Goal: Task Accomplishment & Management: Manage account settings

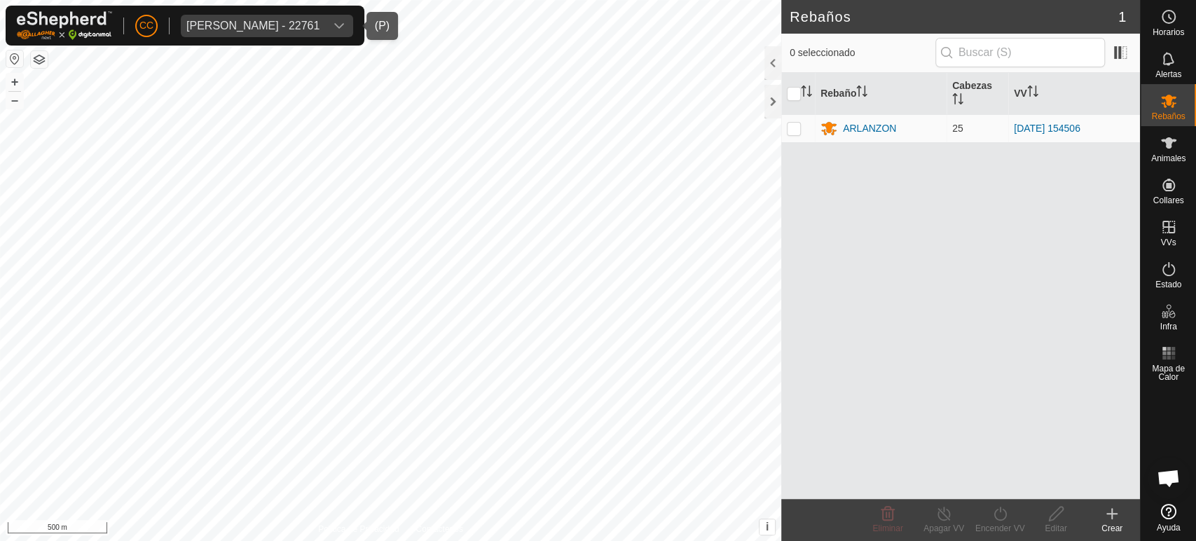
click at [248, 26] on div "[PERSON_NAME] - 22761" at bounding box center [252, 25] width 133 height 11
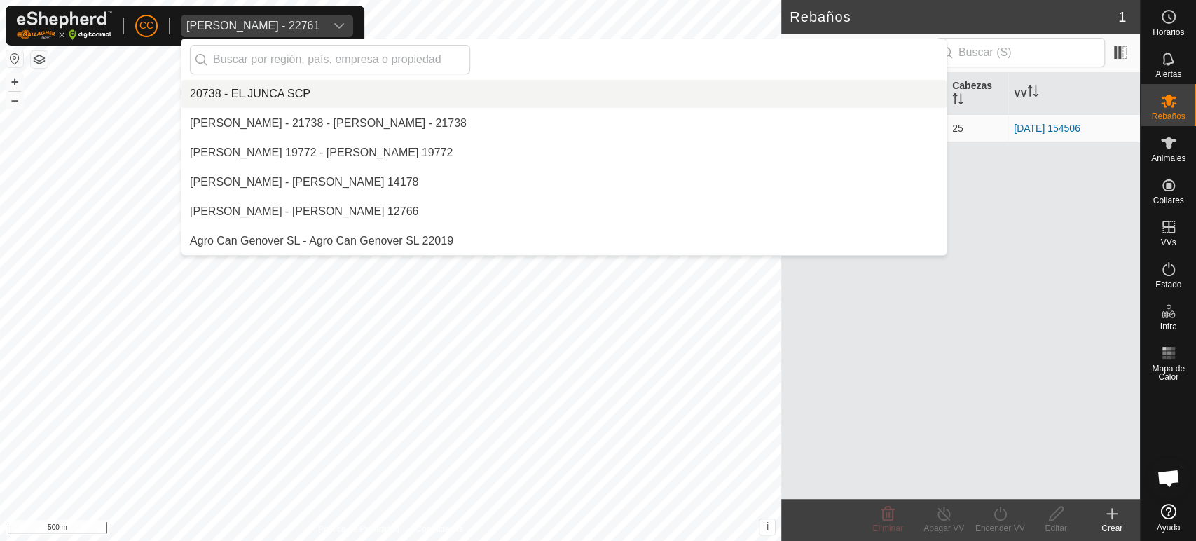
scroll to position [971, 0]
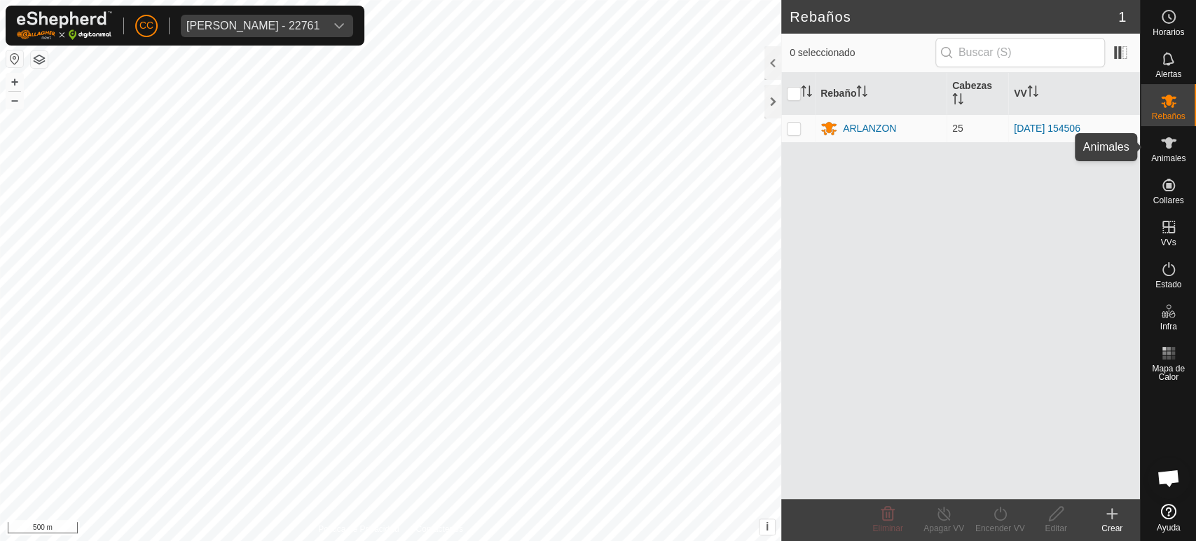
click at [1180, 152] on es-animals-svg-icon at bounding box center [1168, 143] width 25 height 22
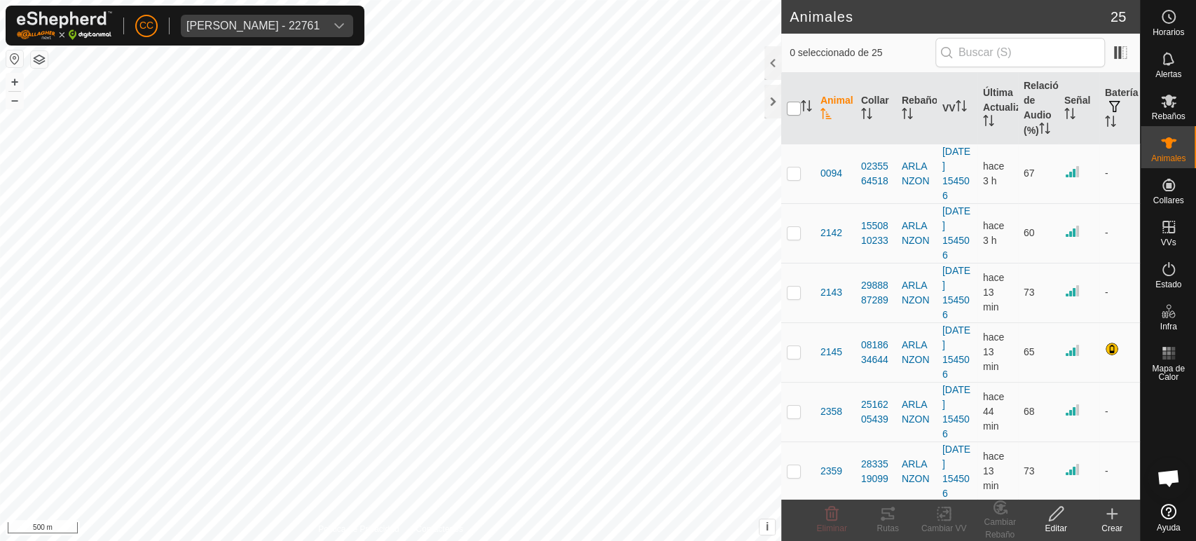
click at [792, 110] on input "checkbox" at bounding box center [794, 109] width 14 height 14
checkbox input "true"
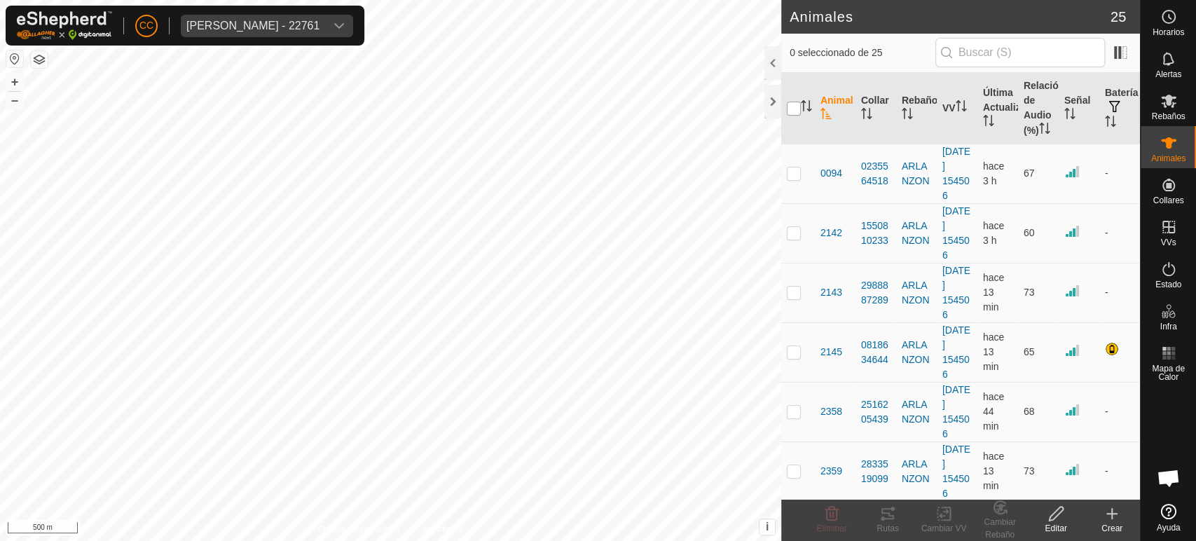
checkbox input "true"
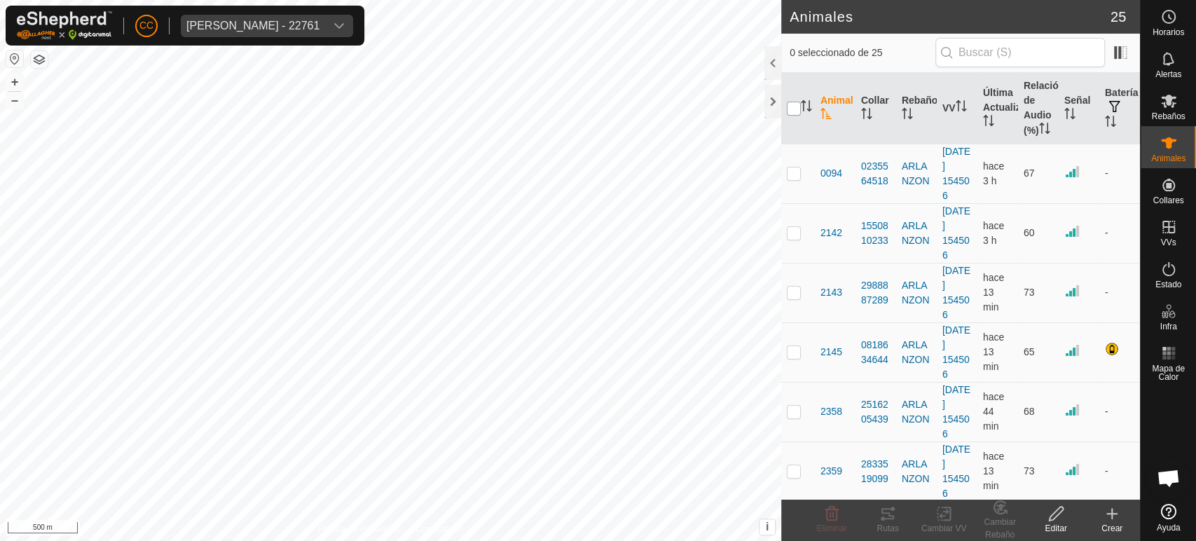
checkbox input "true"
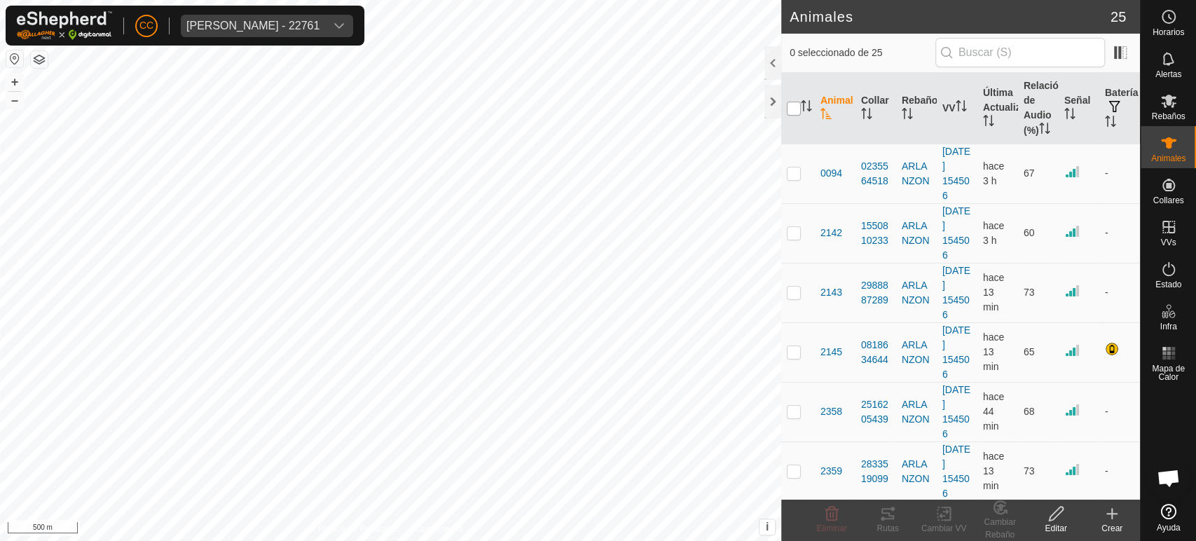
checkbox input "true"
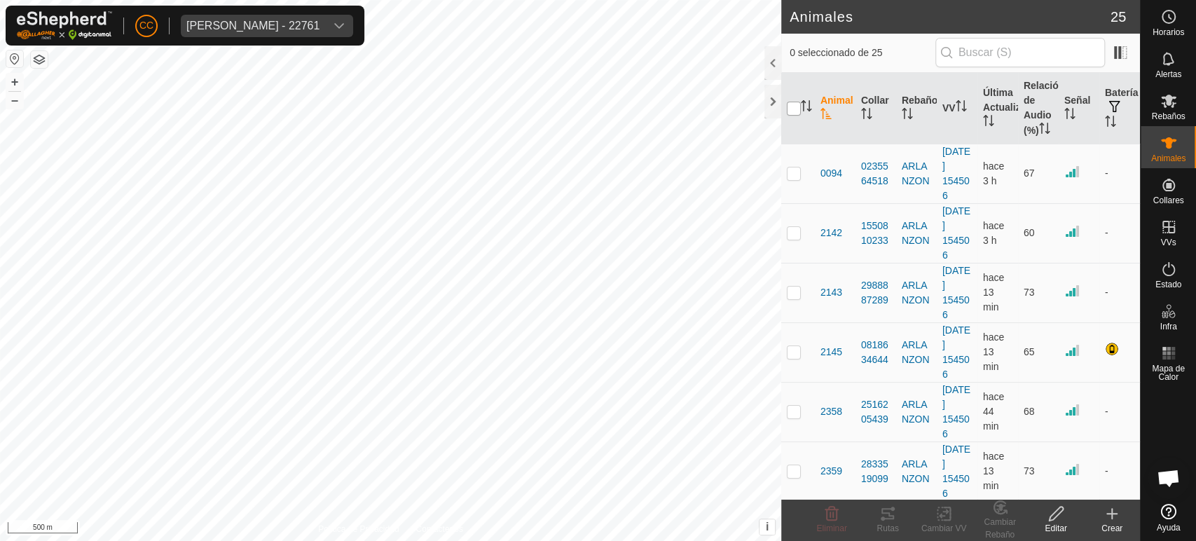
checkbox input "true"
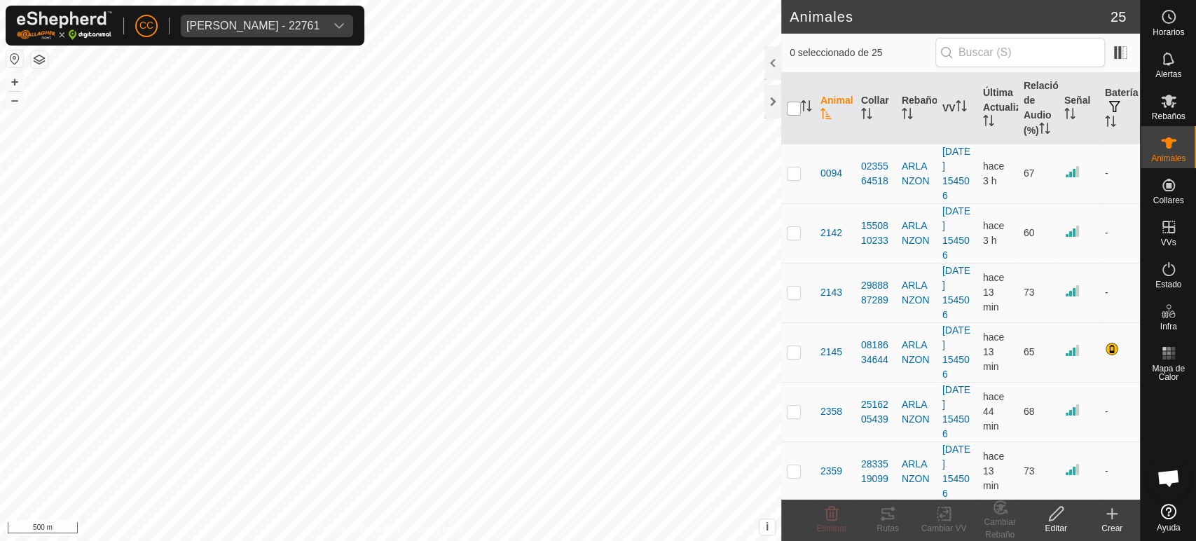
checkbox input "true"
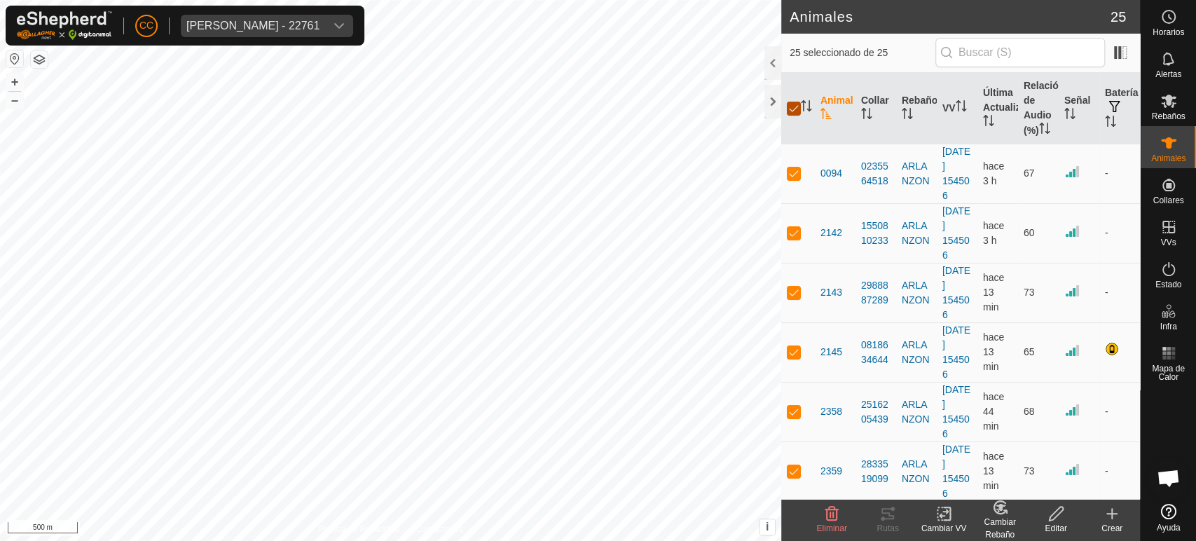
click at [791, 111] on input "checkbox" at bounding box center [794, 109] width 14 height 14
checkbox input "false"
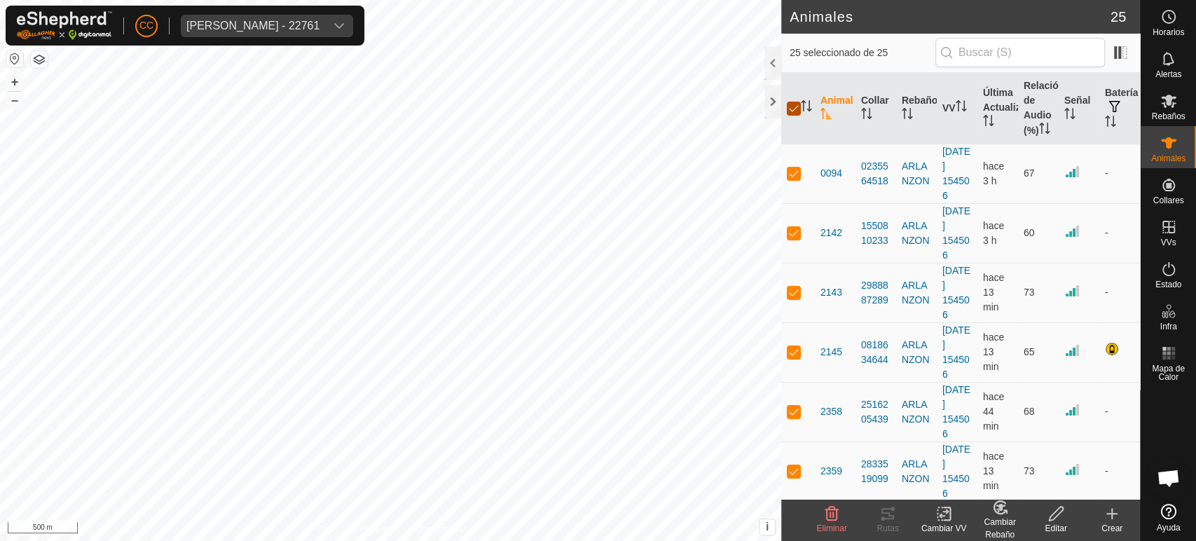
checkbox input "false"
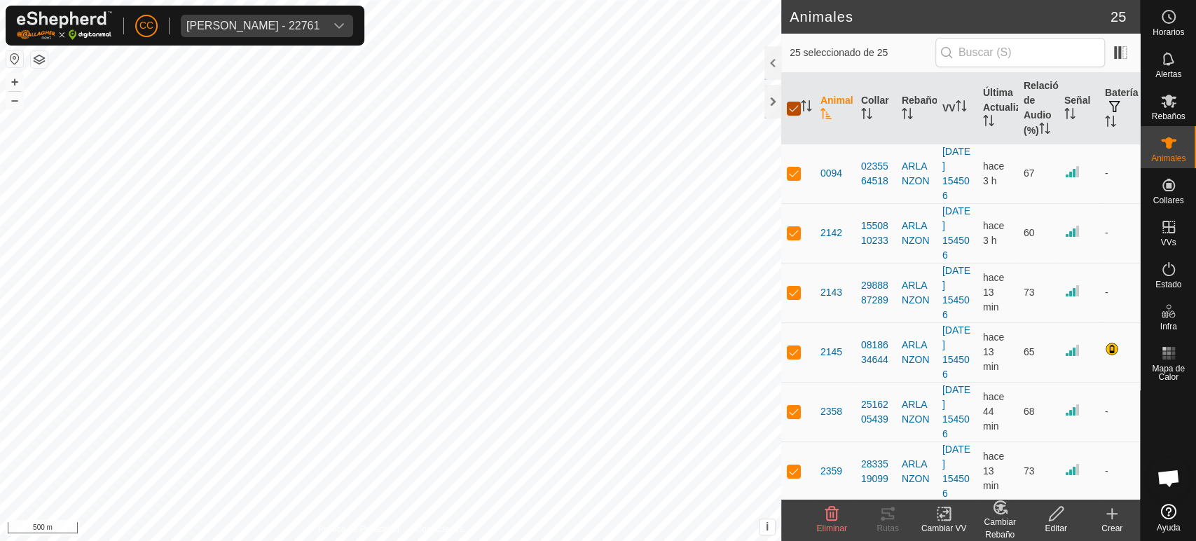
checkbox input "false"
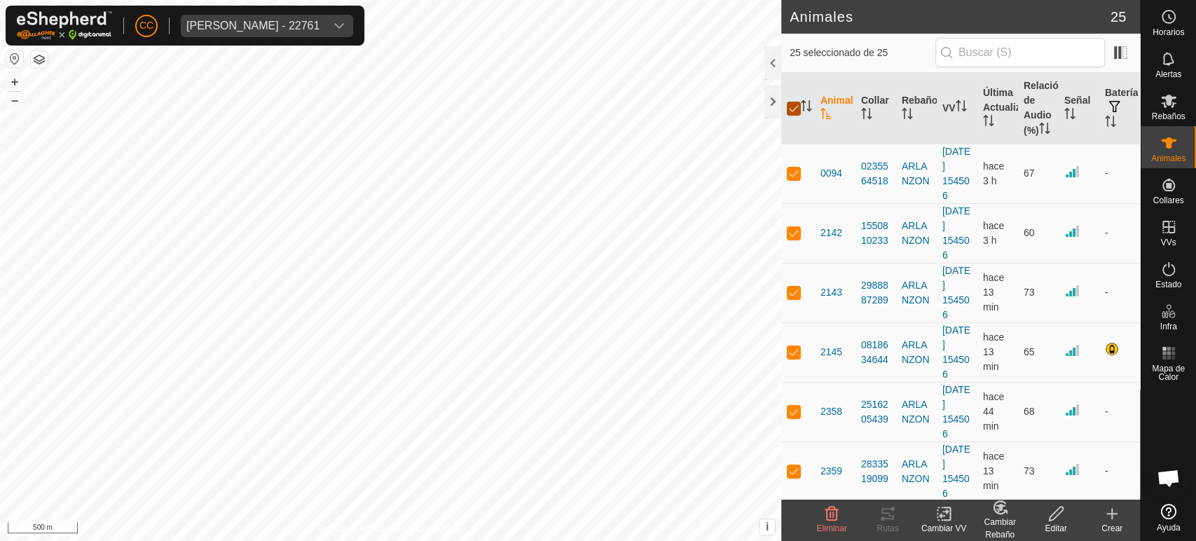
checkbox input "false"
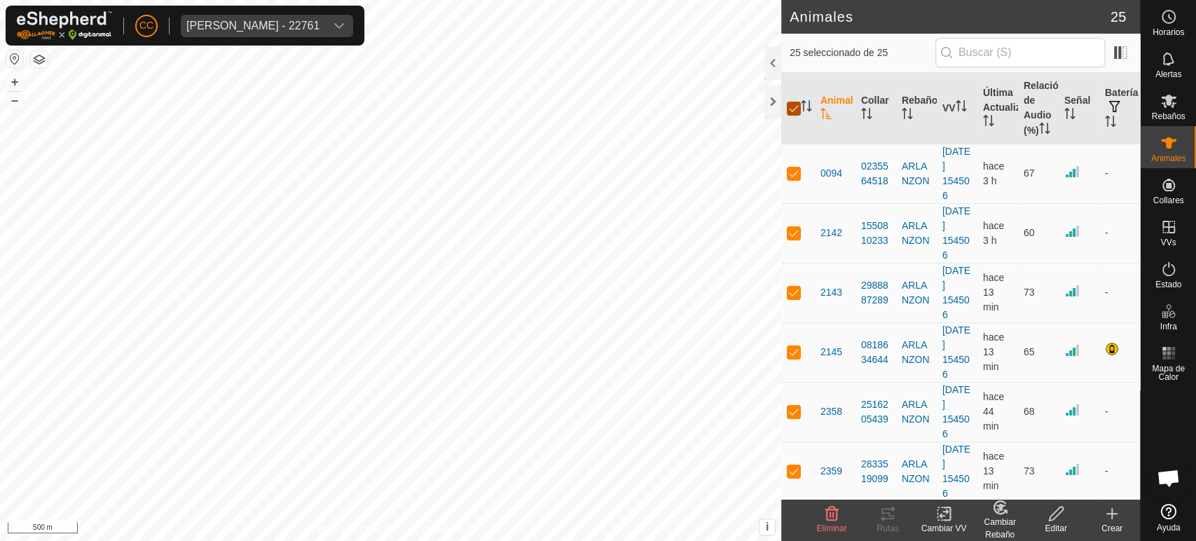
checkbox input "false"
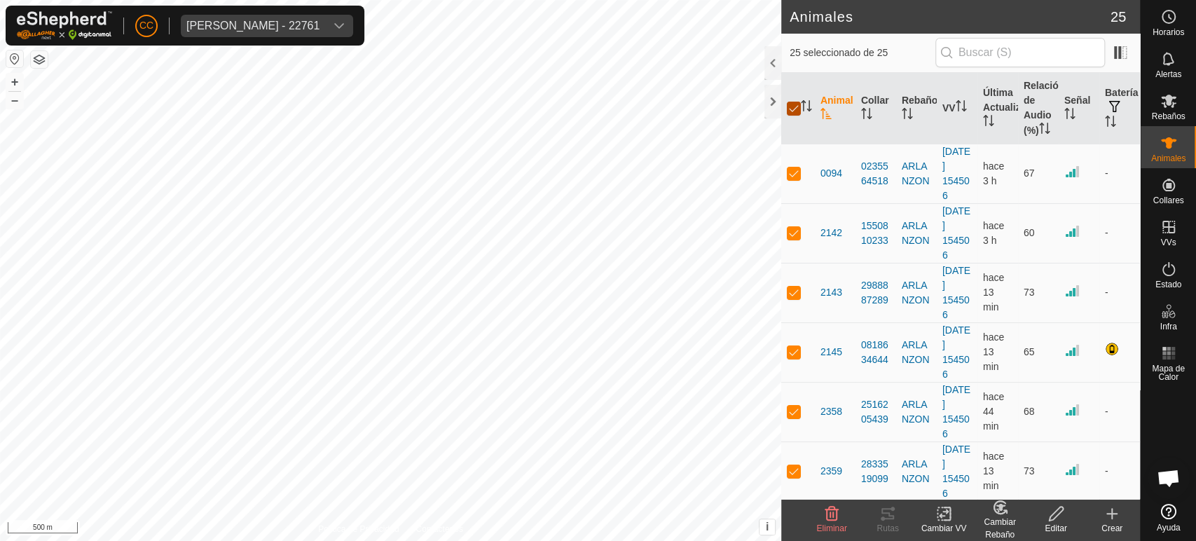
checkbox input "false"
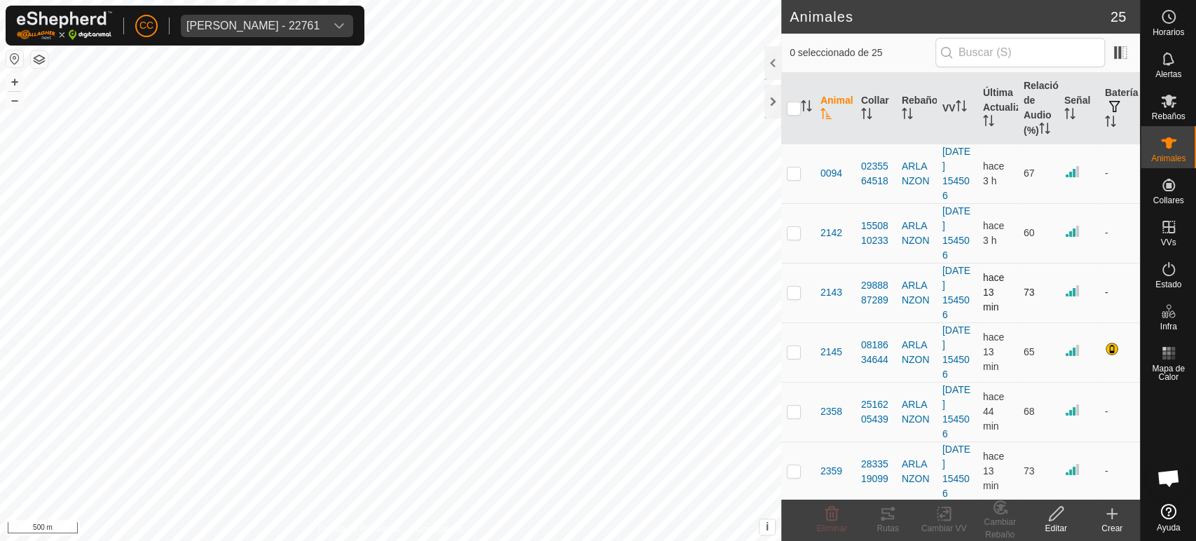
drag, startPoint x: 800, startPoint y: 251, endPoint x: 805, endPoint y: 285, distance: 34.7
click at [800, 255] on td at bounding box center [798, 233] width 34 height 60
checkbox input "true"
click at [802, 320] on td at bounding box center [798, 293] width 34 height 60
checkbox input "true"
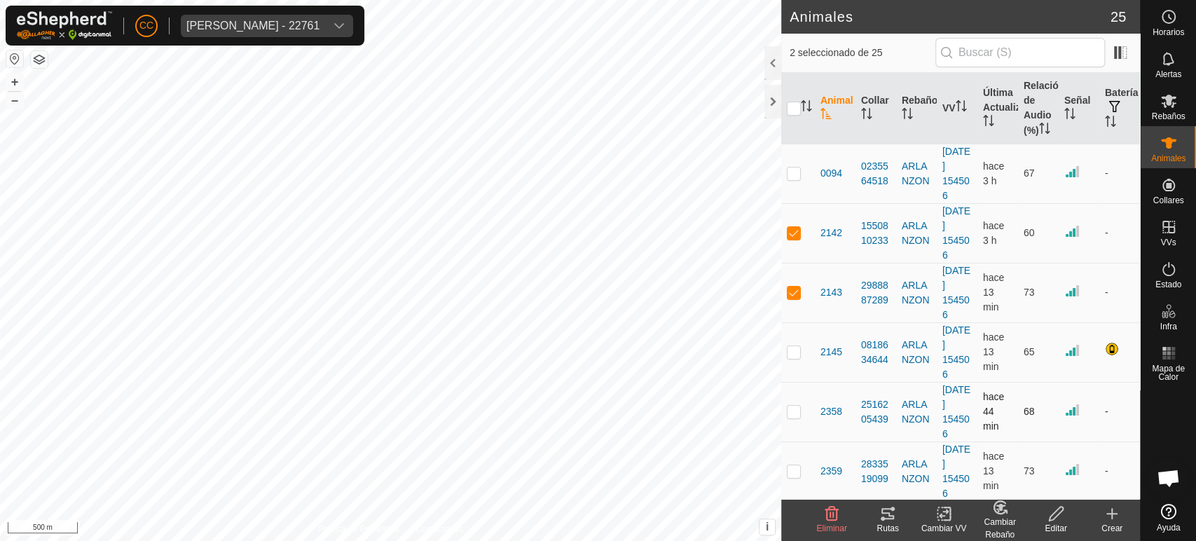
click at [793, 408] on td at bounding box center [798, 412] width 34 height 60
checkbox input "true"
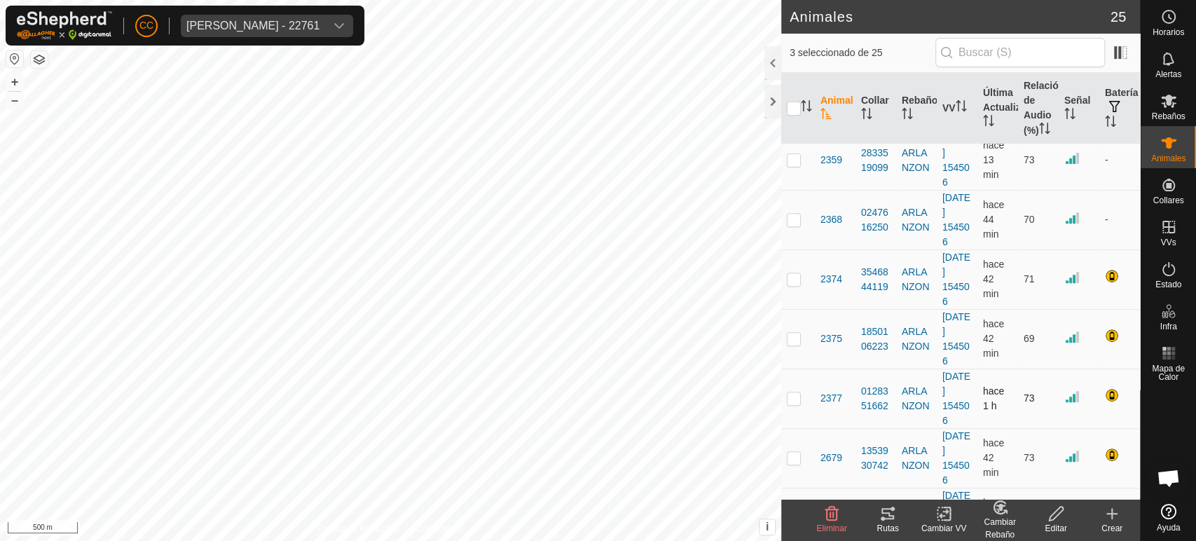
drag, startPoint x: 795, startPoint y: 395, endPoint x: 792, endPoint y: 404, distance: 8.9
click at [792, 402] on td at bounding box center [798, 399] width 34 height 60
click at [796, 404] on p-checkbox at bounding box center [794, 397] width 14 height 11
click at [790, 418] on td at bounding box center [798, 399] width 34 height 60
checkbox input "true"
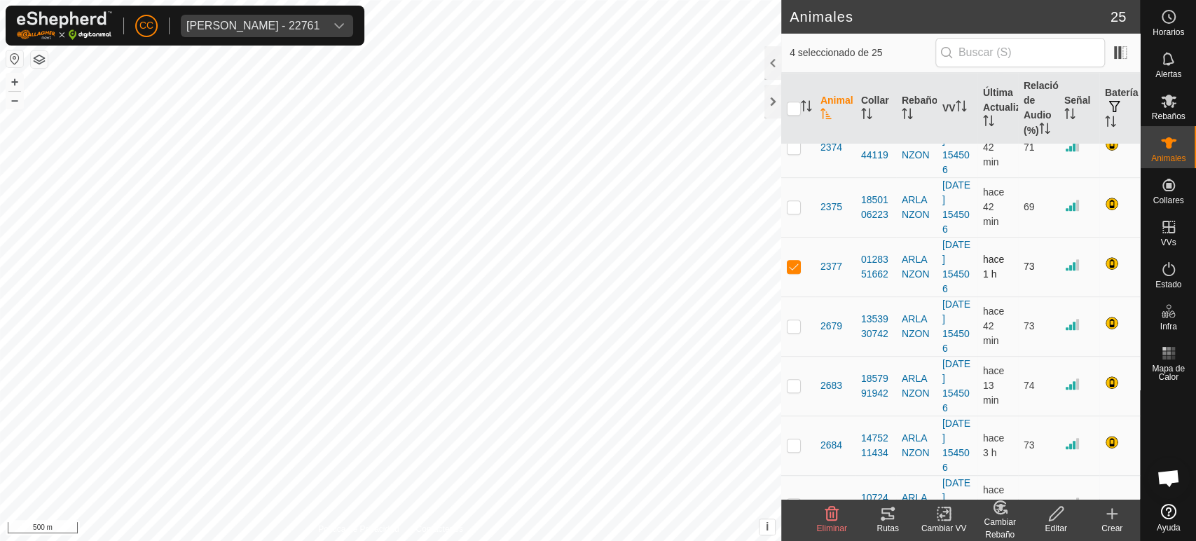
scroll to position [467, 0]
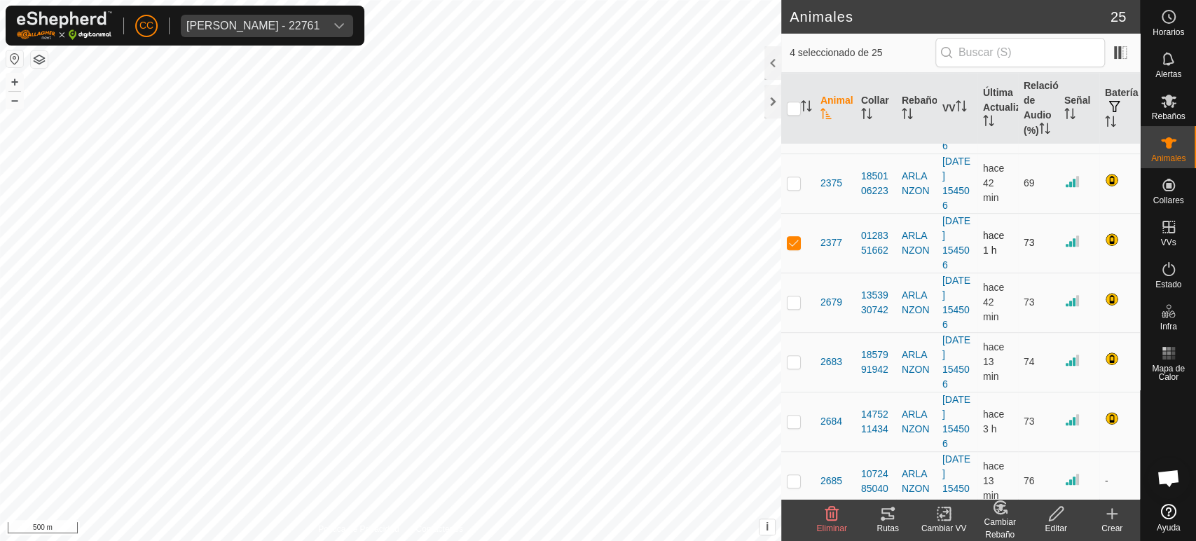
click at [795, 428] on td at bounding box center [798, 422] width 34 height 60
checkbox input "true"
click at [901, 516] on tracks-svg-icon at bounding box center [888, 513] width 56 height 17
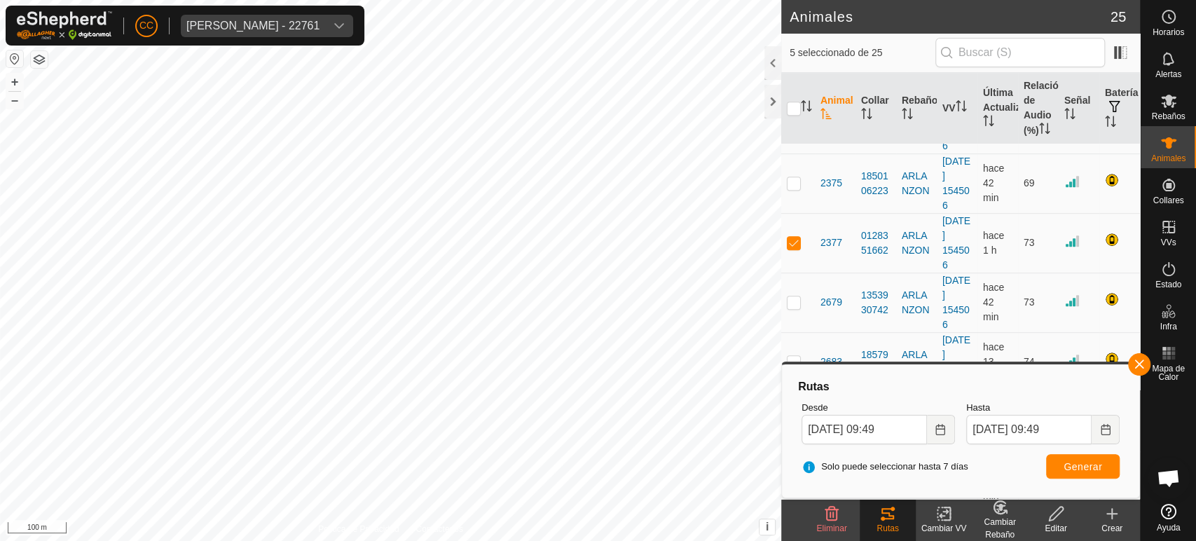
click at [786, 111] on th at bounding box center [798, 108] width 34 height 71
click at [794, 116] on input "checkbox" at bounding box center [794, 109] width 14 height 14
checkbox input "true"
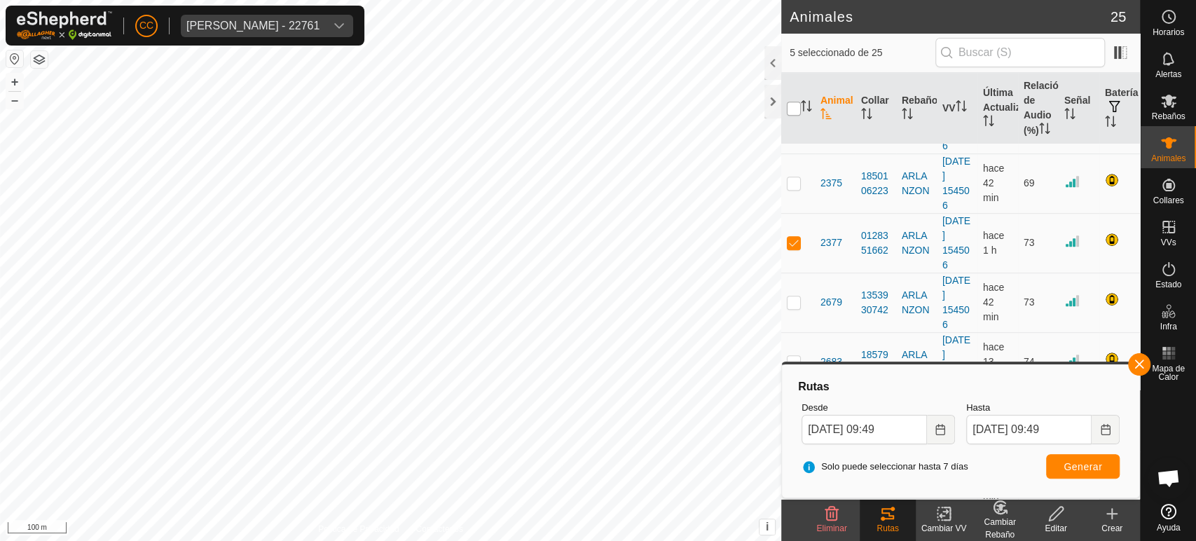
checkbox input "true"
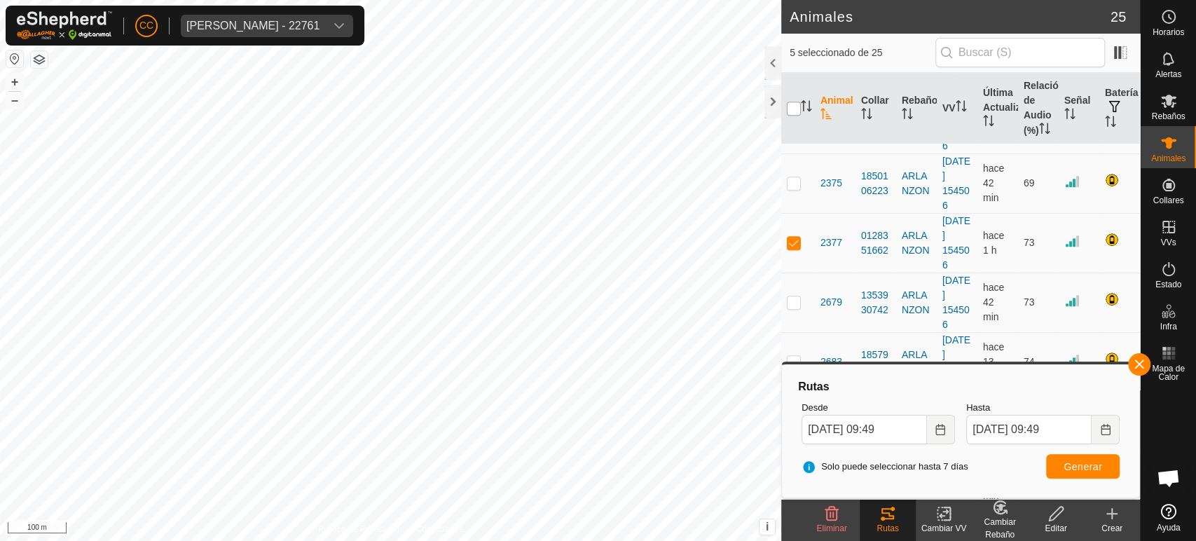
checkbox input "true"
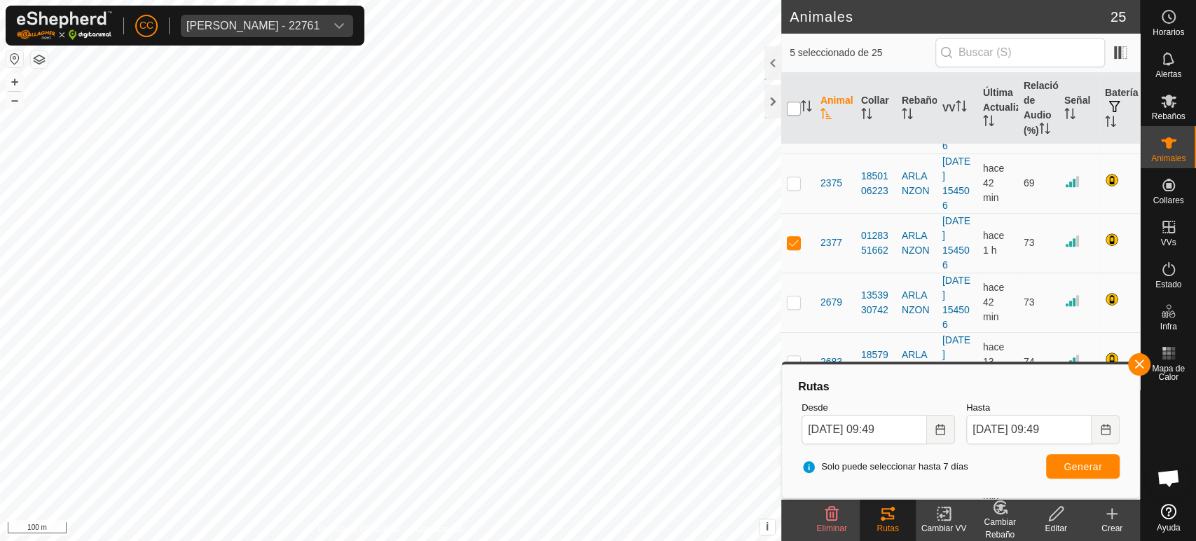
checkbox input "true"
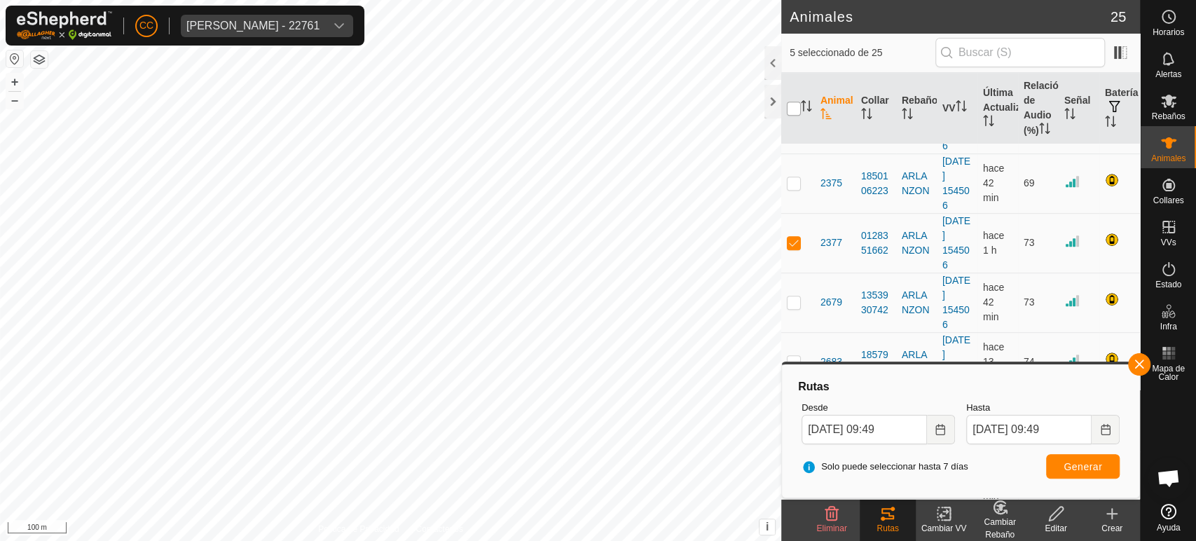
checkbox input "true"
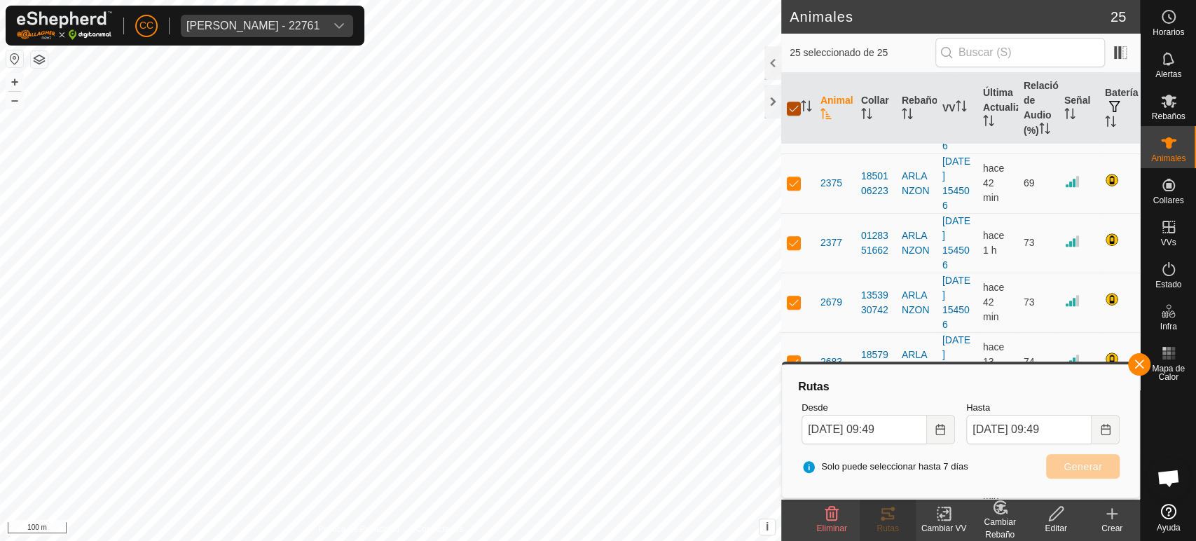
click at [794, 116] on input "checkbox" at bounding box center [794, 109] width 14 height 14
checkbox input "false"
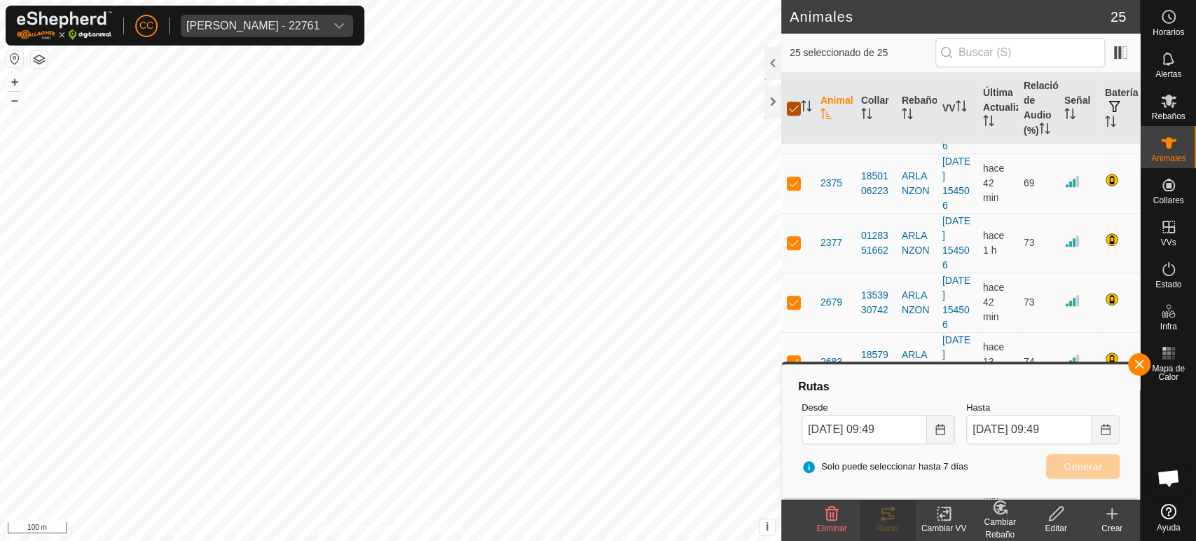
checkbox input "false"
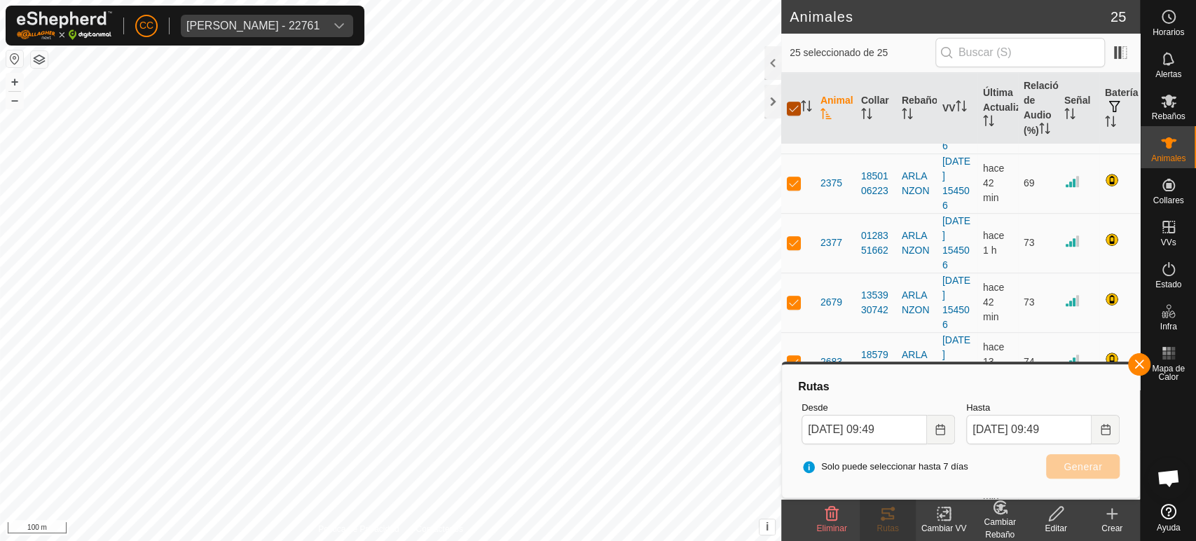
checkbox input "false"
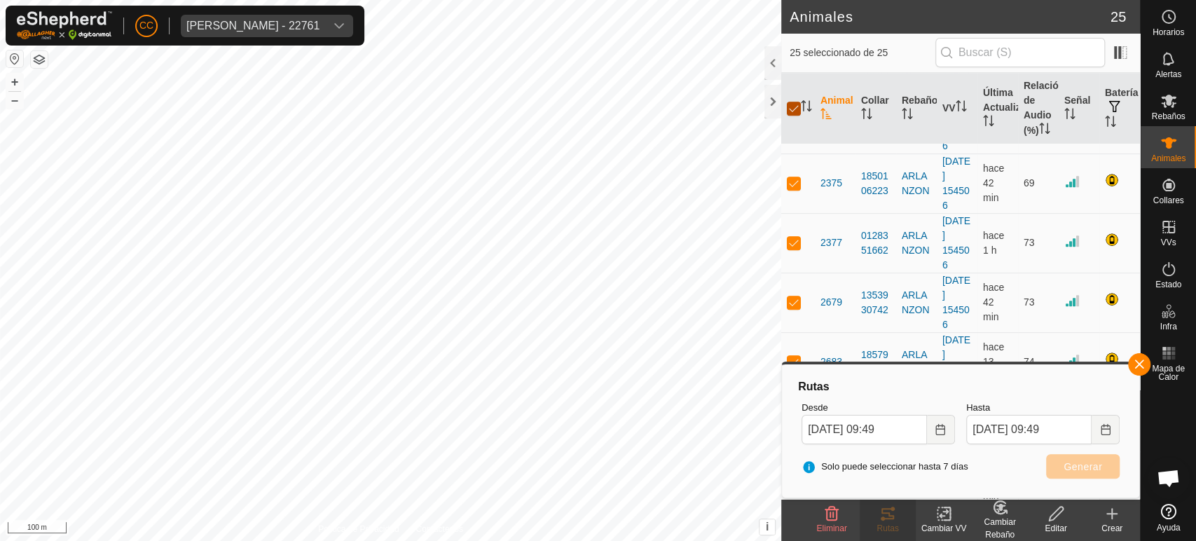
checkbox input "false"
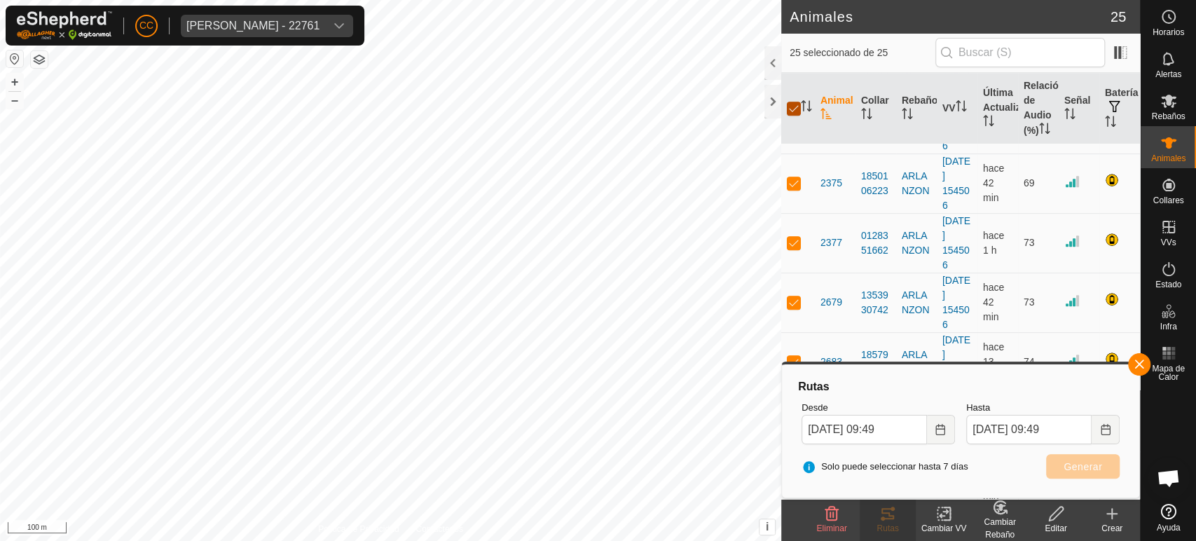
checkbox input "false"
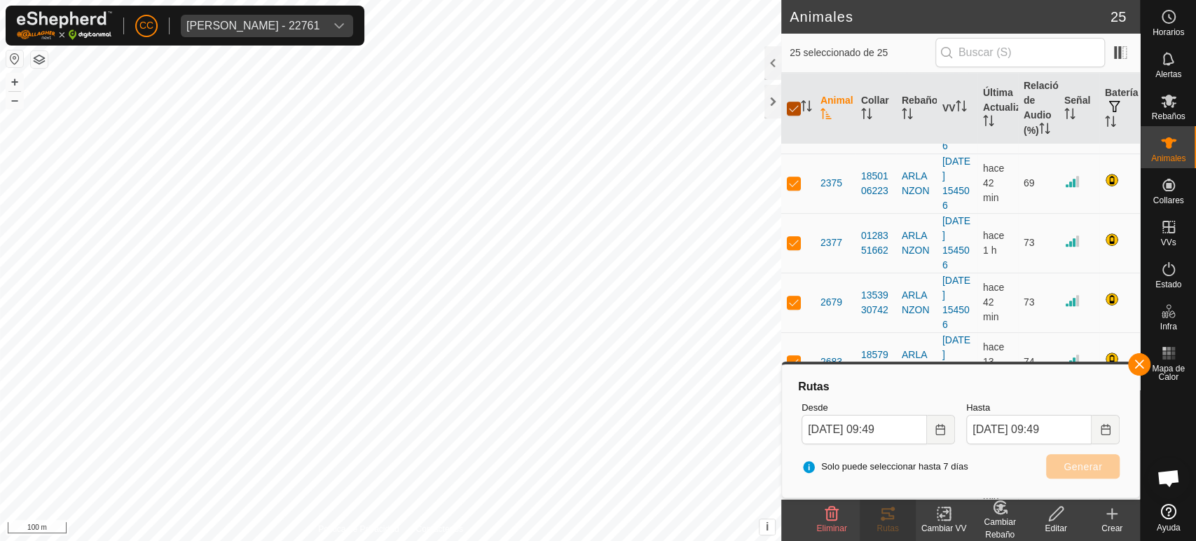
checkbox input "false"
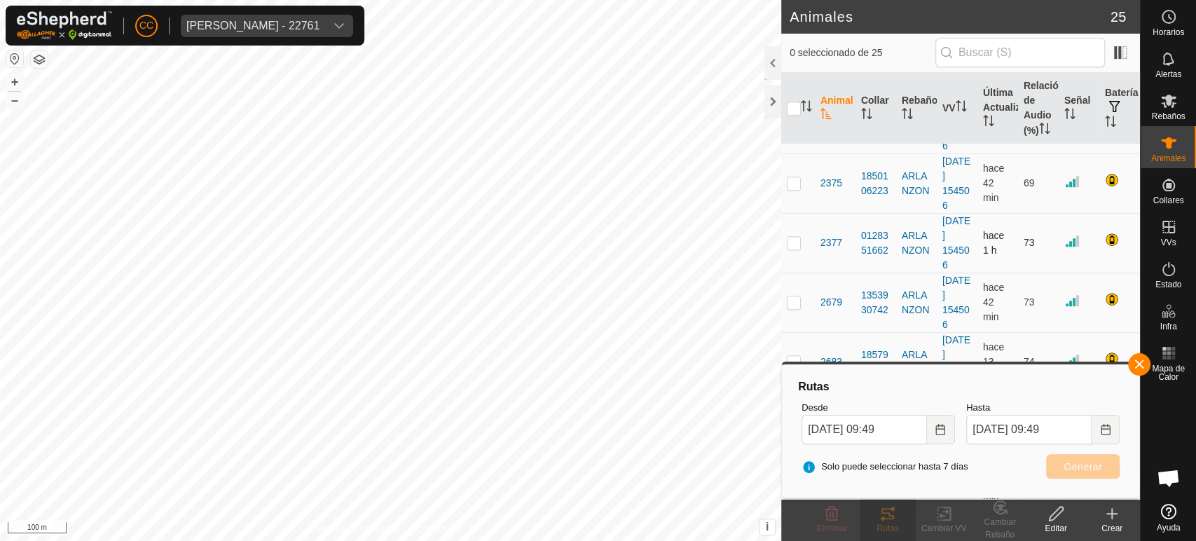
click at [796, 263] on td at bounding box center [798, 243] width 34 height 60
checkbox input "true"
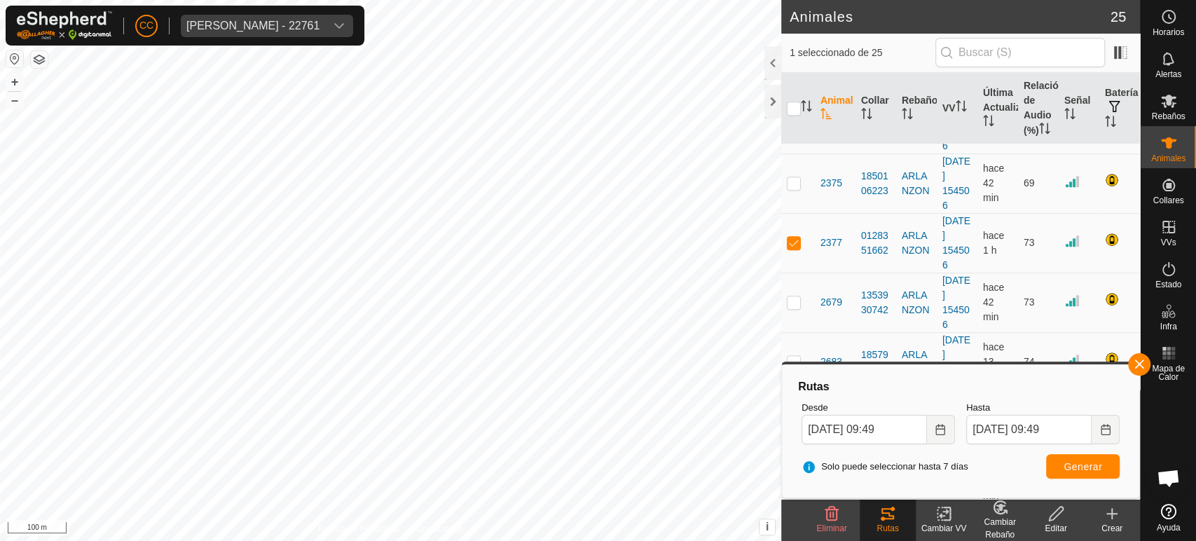
click at [883, 520] on icon at bounding box center [887, 513] width 17 height 17
click at [1062, 466] on button "Generar" at bounding box center [1083, 466] width 74 height 25
click at [254, 24] on div "Anca Sanda Bercian - 22761" at bounding box center [252, 25] width 133 height 11
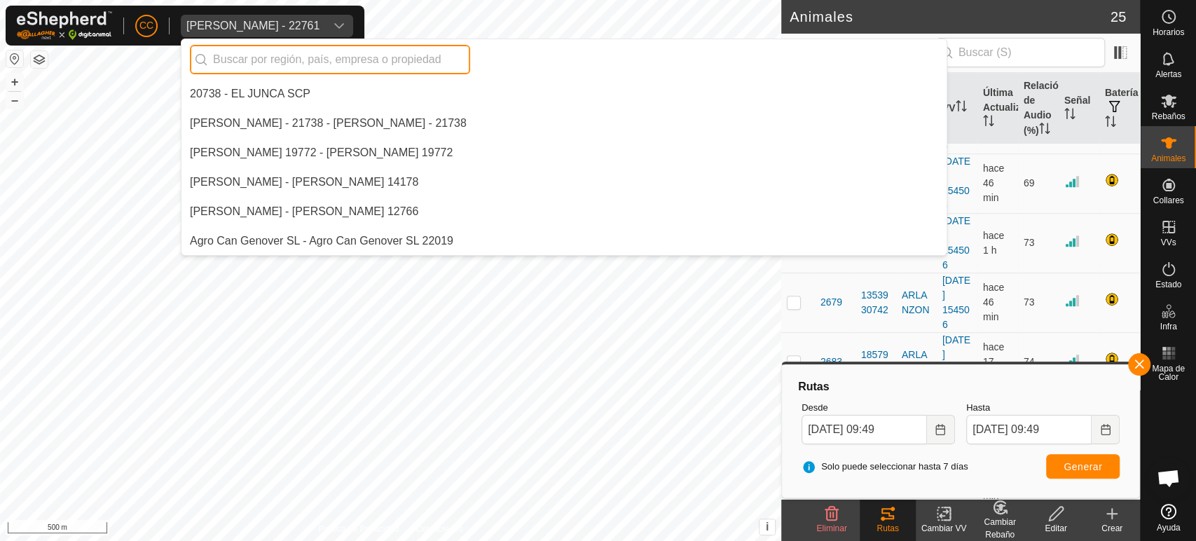
scroll to position [971, 0]
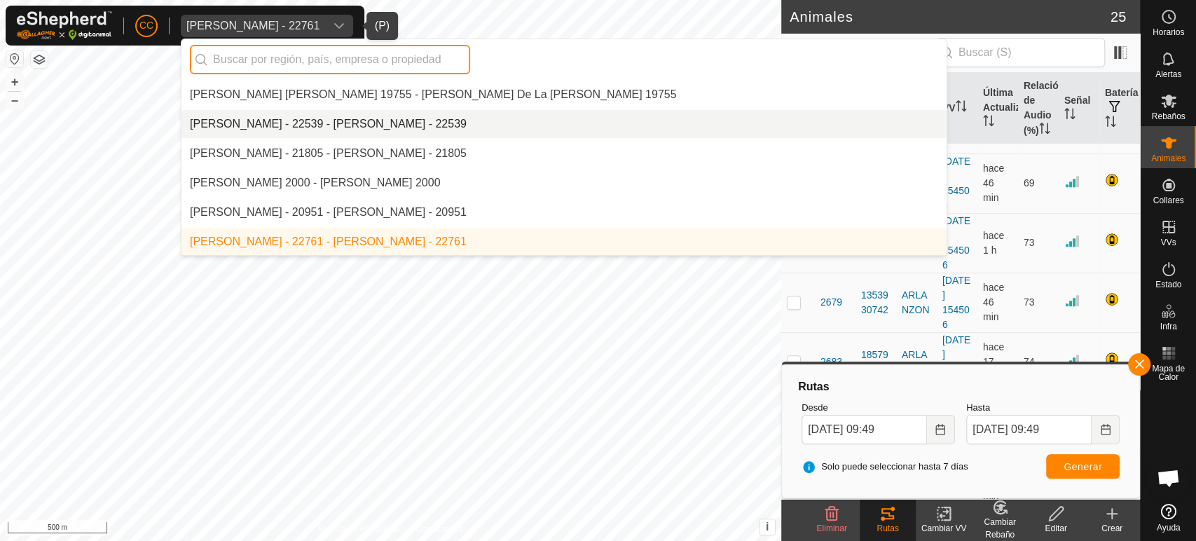
type input "e"
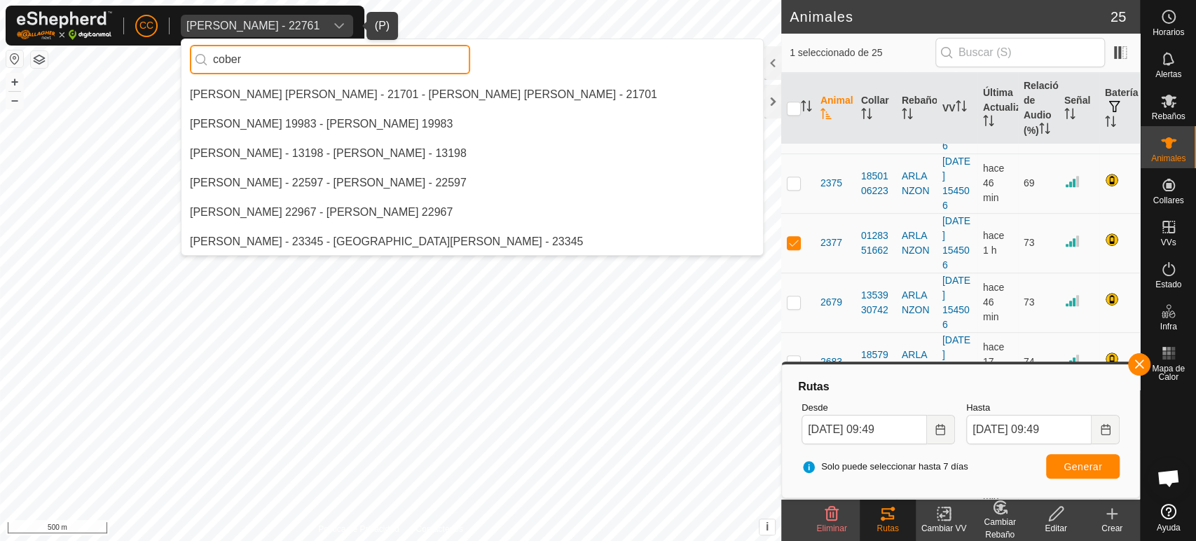
scroll to position [0, 0]
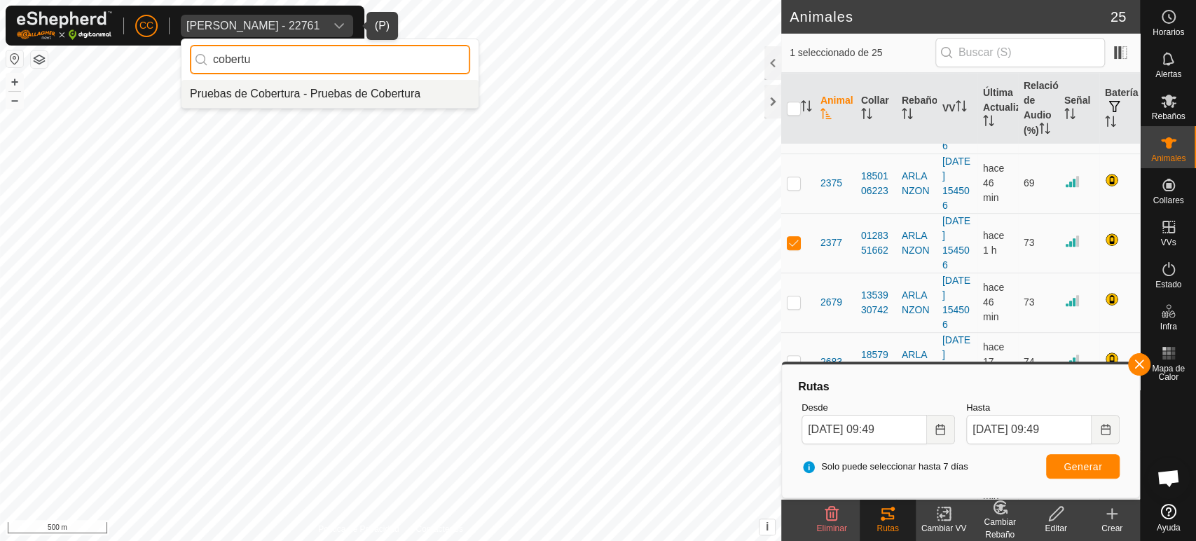
type input "cobertu"
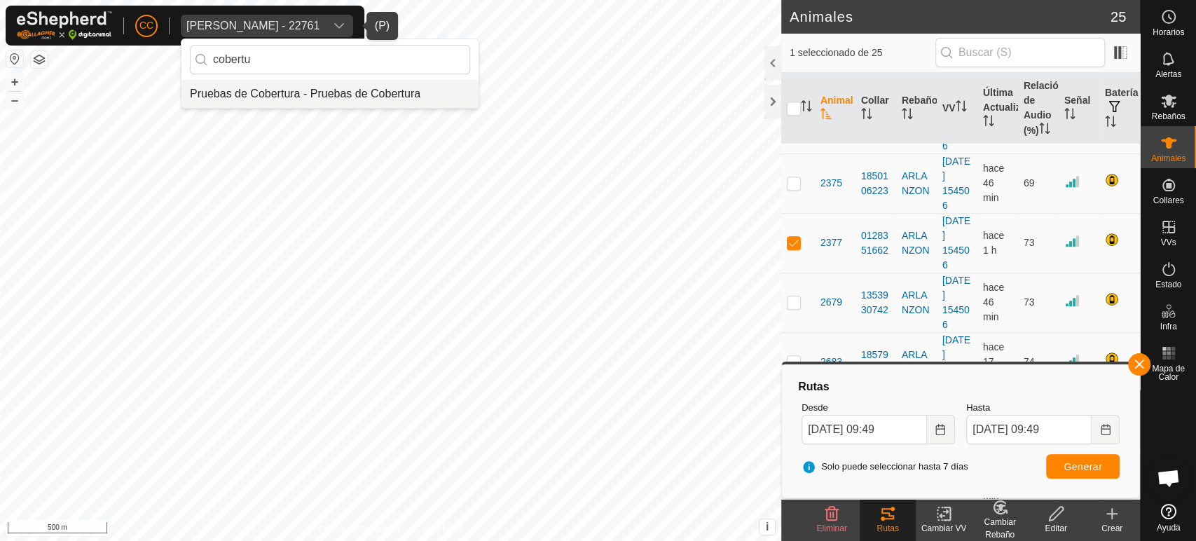
click at [378, 95] on li "Pruebas de Cobertura - Pruebas de Cobertura" at bounding box center [330, 94] width 297 height 28
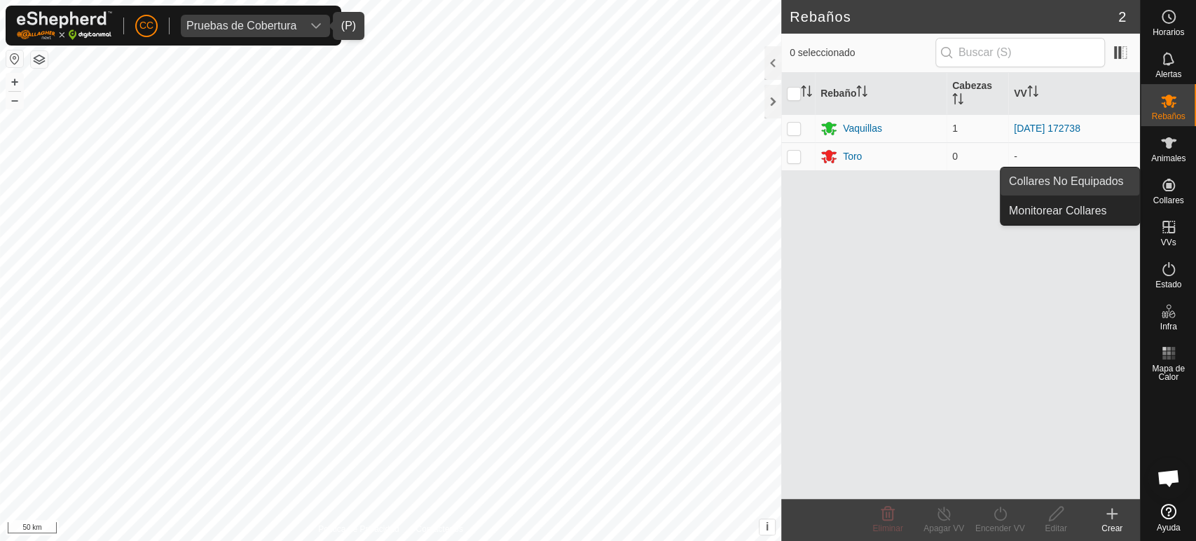
click at [1092, 178] on link "Collares No Equipados" at bounding box center [1070, 181] width 139 height 28
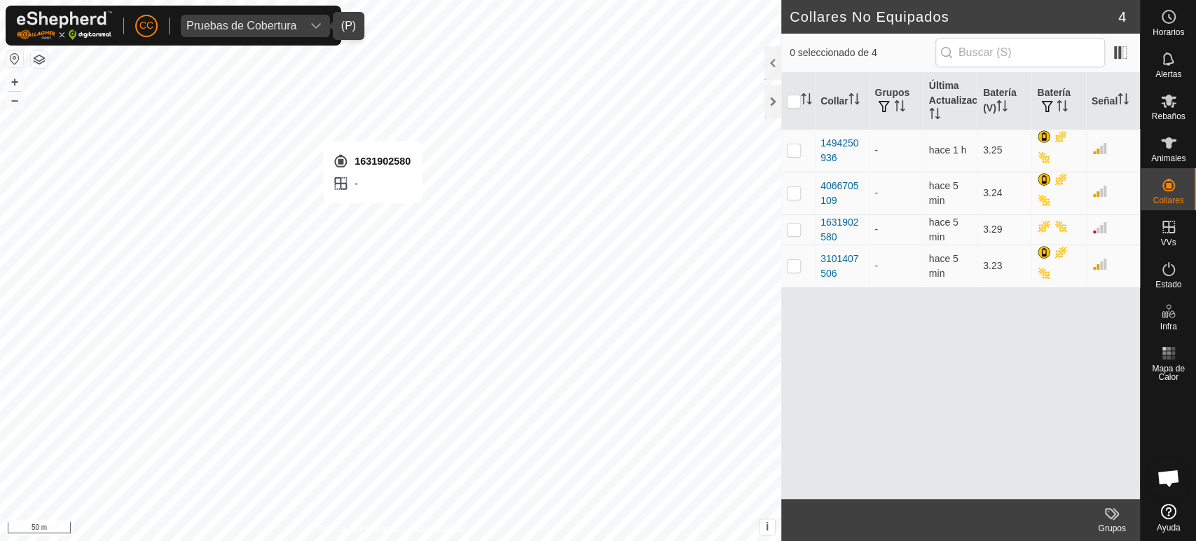
checkbox input "true"
click at [849, 234] on div "1631902580" at bounding box center [842, 229] width 43 height 29
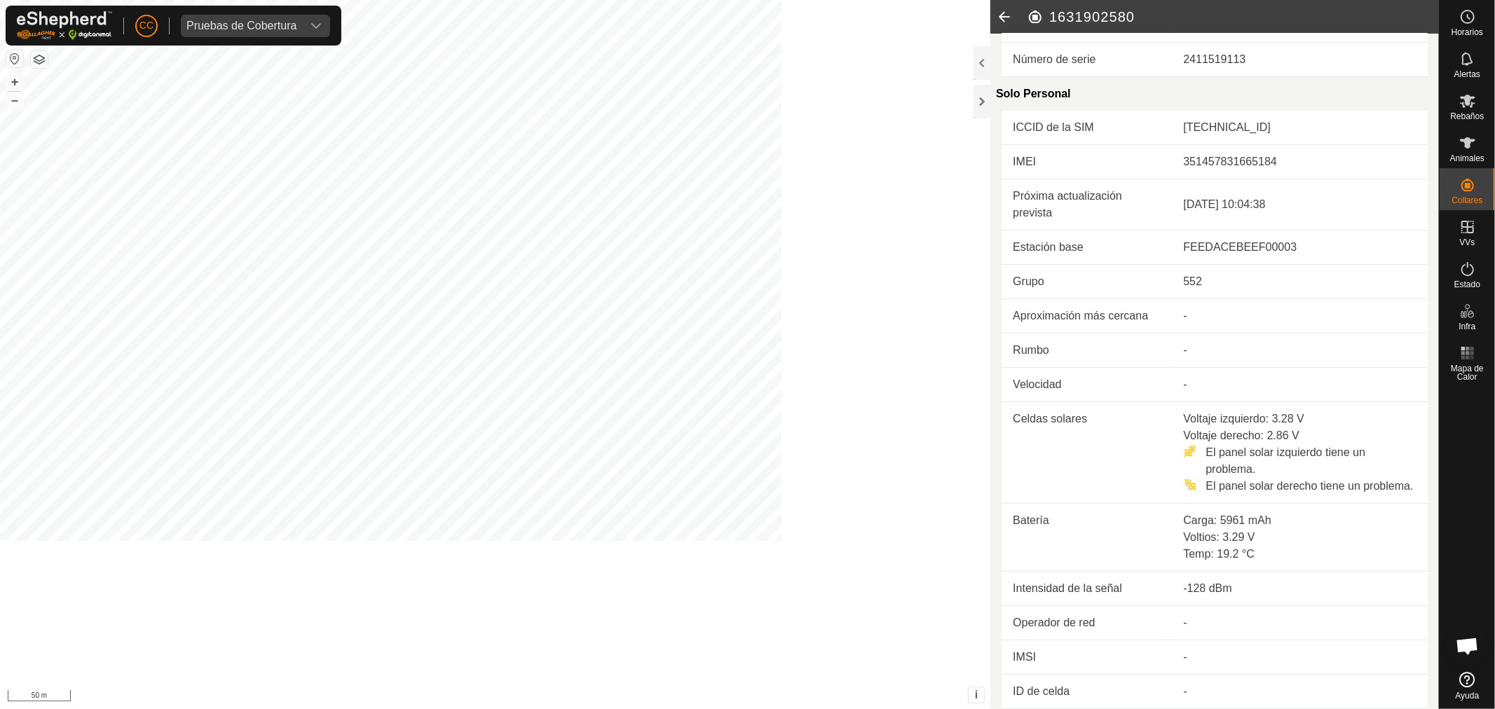
scroll to position [295, 0]
drag, startPoint x: 136, startPoint y: 22, endPoint x: 142, endPoint y: 29, distance: 8.4
click at [137, 22] on p-avatar "CC" at bounding box center [146, 26] width 22 height 22
click at [180, 103] on link "Cerrar sesión" at bounding box center [211, 110] width 139 height 22
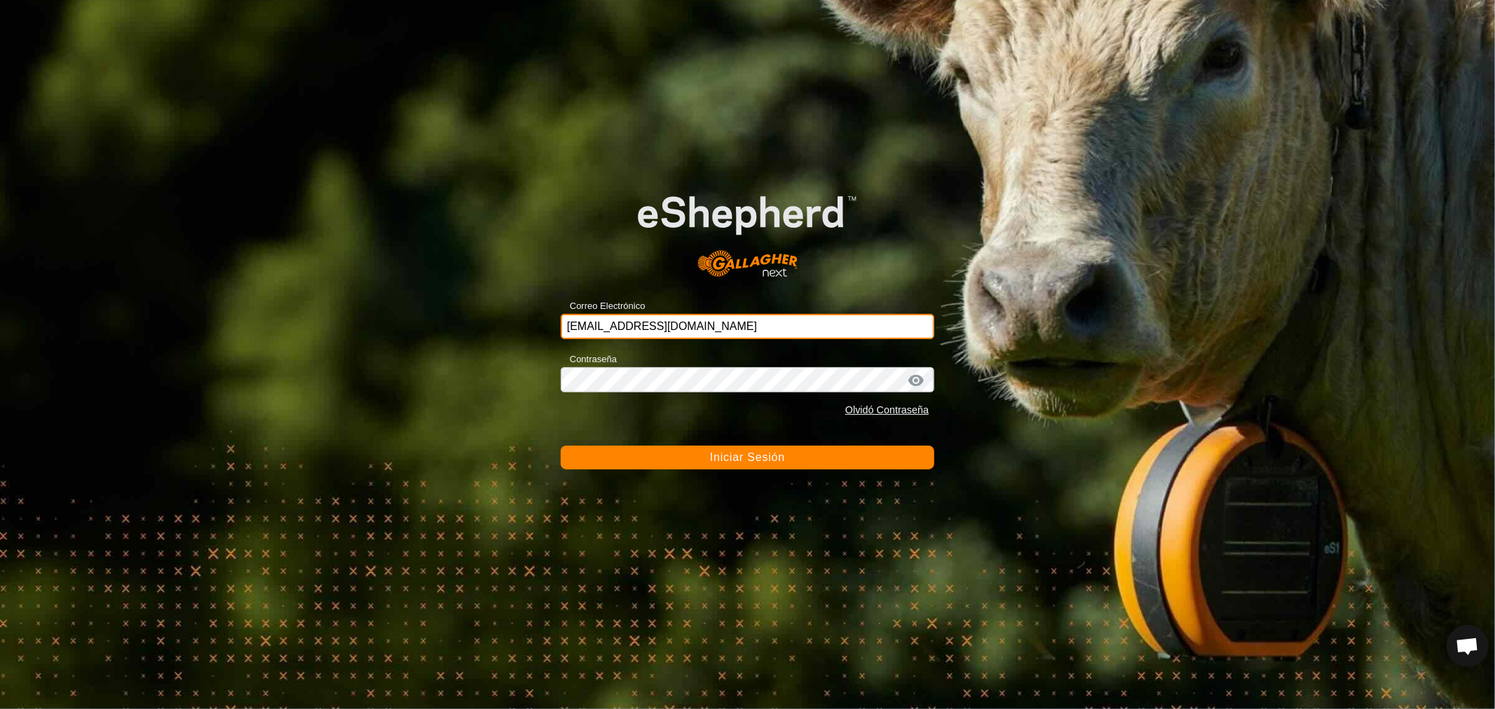
click at [743, 324] on input "[EMAIL_ADDRESS][DOMAIN_NAME]" at bounding box center [748, 326] width 374 height 25
click at [731, 326] on input "[EMAIL_ADDRESS][DOMAIN_NAME]" at bounding box center [748, 326] width 374 height 25
drag, startPoint x: 724, startPoint y: 326, endPoint x: 506, endPoint y: 320, distance: 218.0
click at [506, 320] on div "Correo Electrónico ccallejero@digitanimal.com Contraseña Olvidó Contraseña Inic…" at bounding box center [747, 354] width 1495 height 709
type input "[EMAIL_ADDRESS][PERSON_NAME][DOMAIN_NAME]"
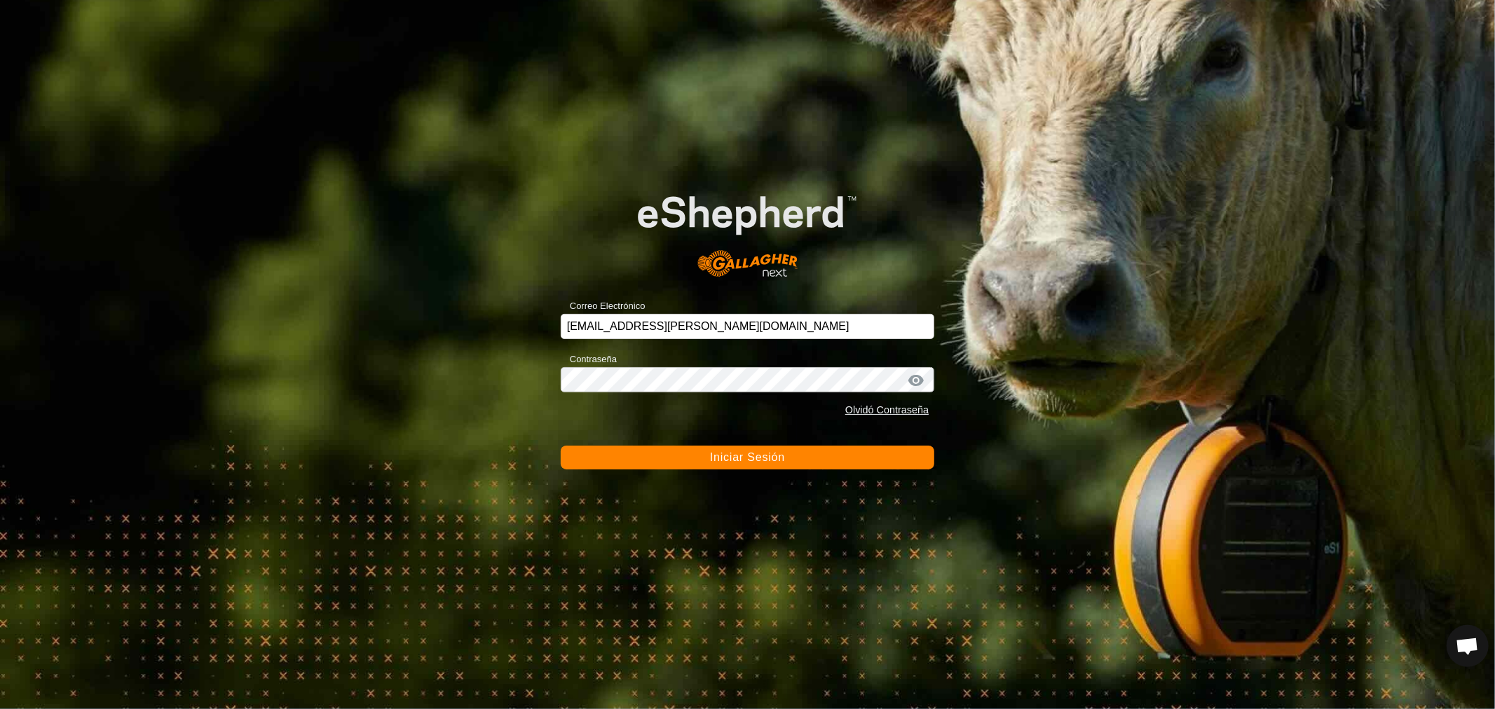
click at [878, 394] on div "Contraseña Olvidó Contraseña" at bounding box center [748, 387] width 374 height 74
click at [877, 404] on link "Olvidó Contraseña" at bounding box center [886, 409] width 83 height 11
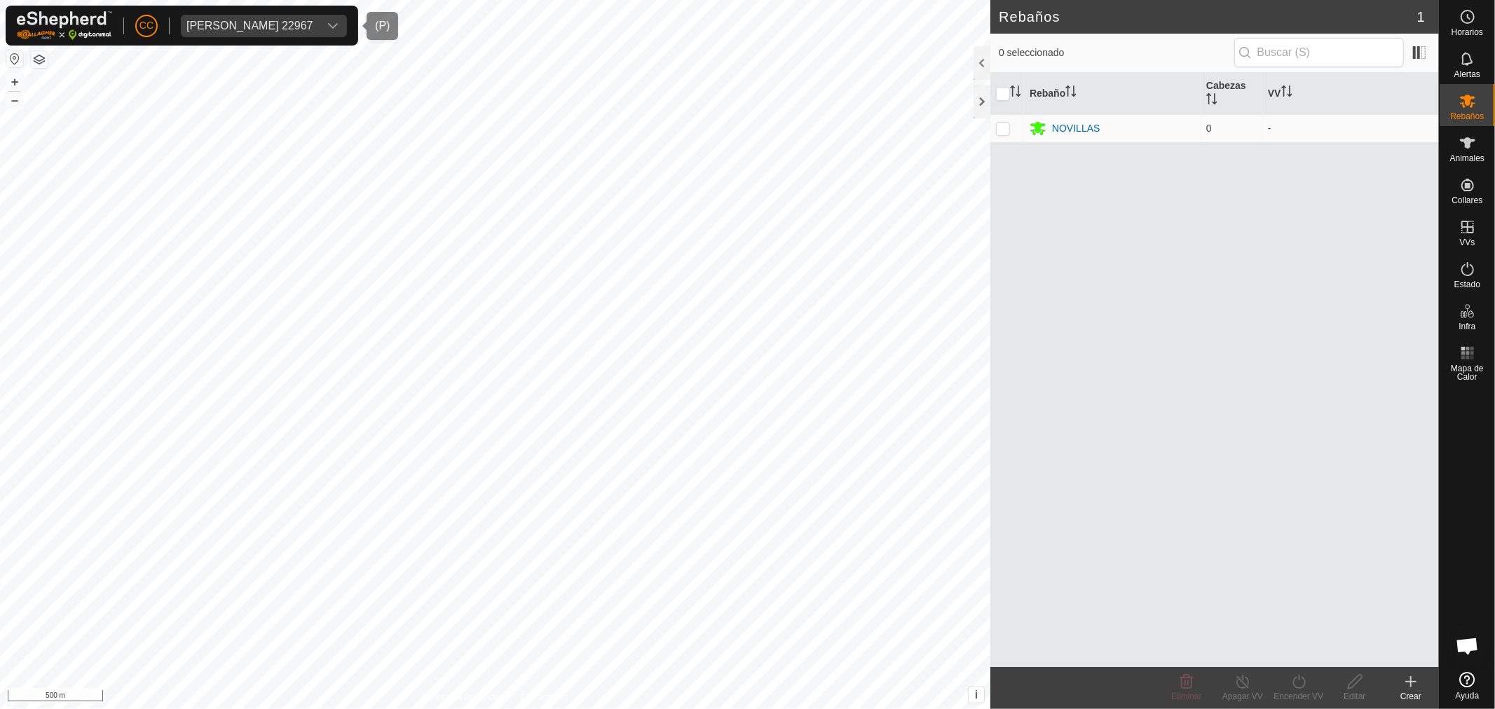
click at [286, 29] on div "[PERSON_NAME] 22967" at bounding box center [249, 25] width 127 height 11
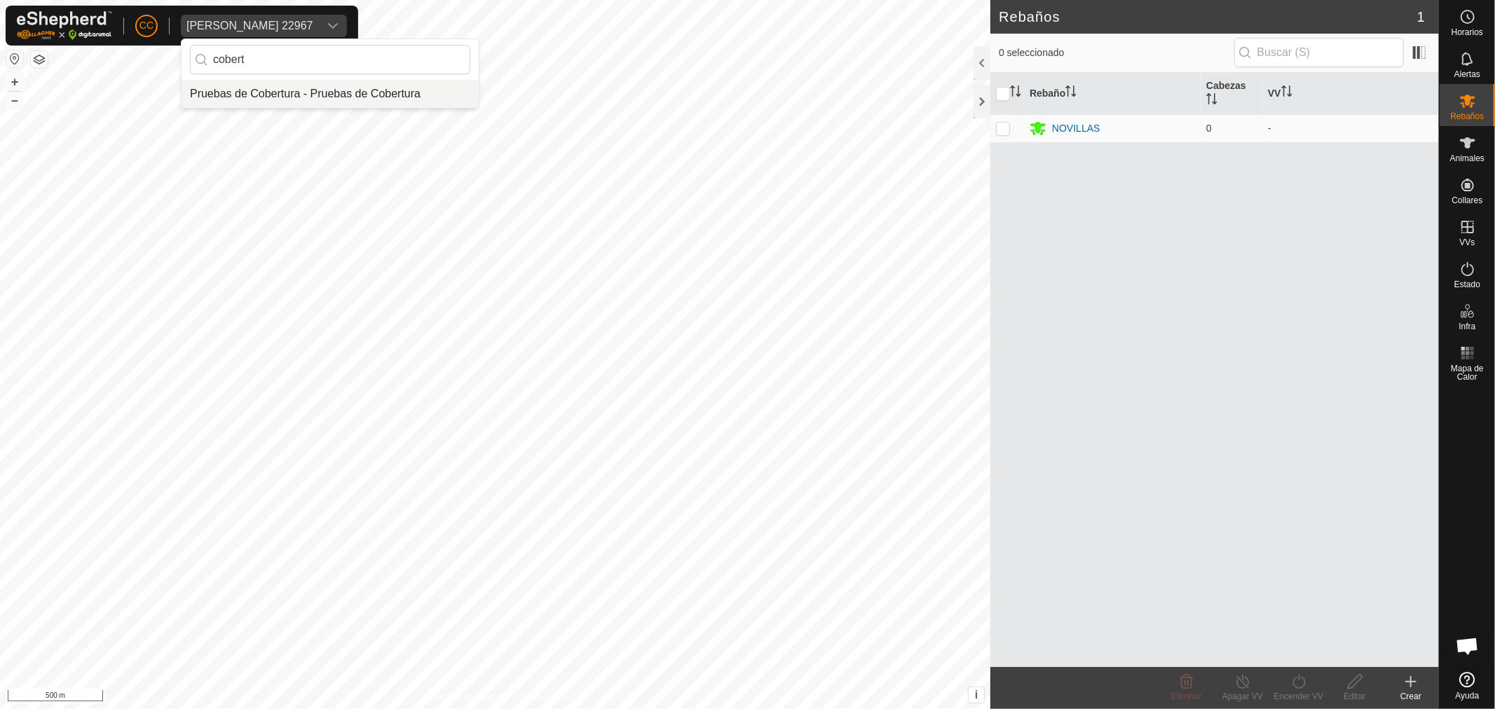
type input "cobert"
click at [303, 93] on li "Pruebas de Cobertura - Pruebas de Cobertura" at bounding box center [330, 94] width 297 height 28
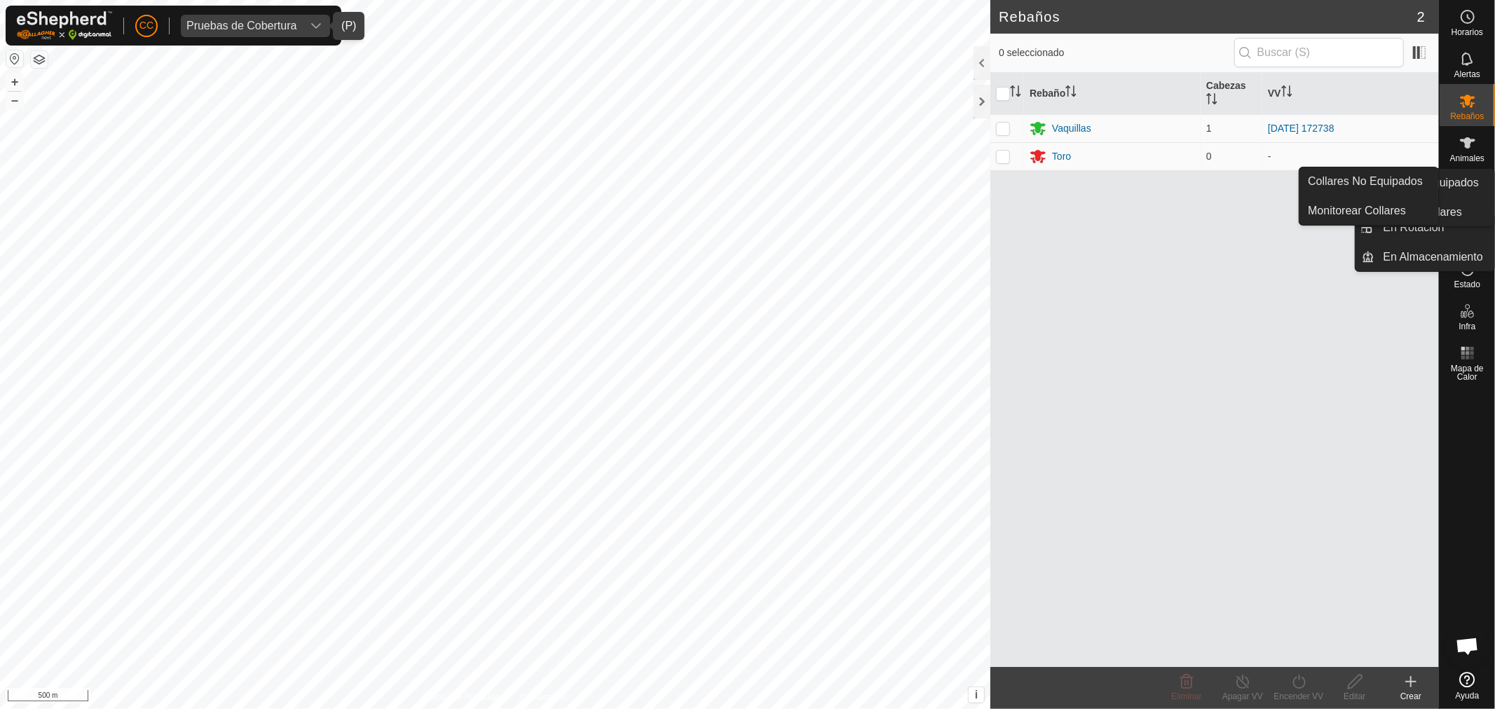
click at [1479, 200] on span "Collares" at bounding box center [1466, 200] width 31 height 8
click at [1407, 193] on link "Collares No Equipados" at bounding box center [1368, 181] width 139 height 28
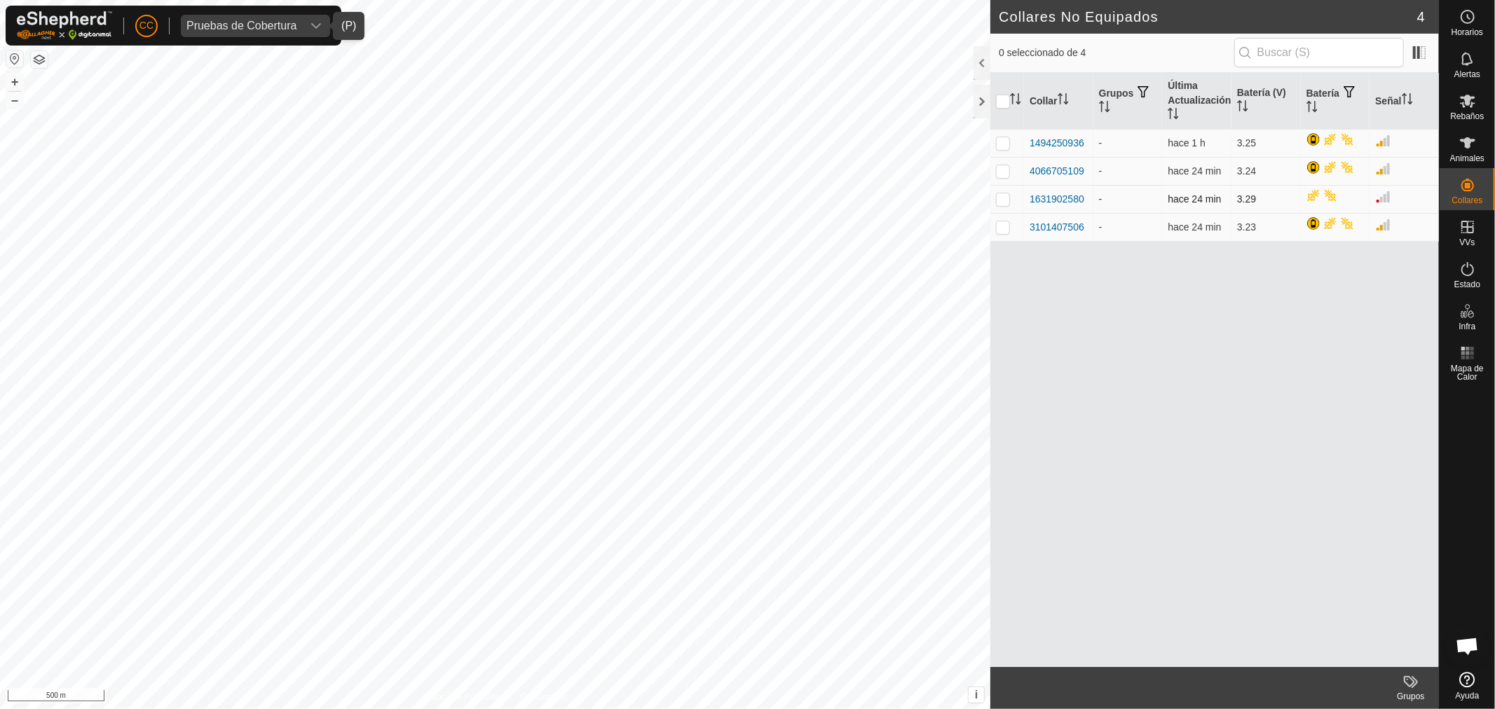
click at [1003, 200] on p-checkbox at bounding box center [1003, 198] width 14 height 11
checkbox input "true"
drag, startPoint x: 1093, startPoint y: 203, endPoint x: 1028, endPoint y: 198, distance: 65.4
click at [1028, 198] on tr "1631902580 - hace 24 min 3.29" at bounding box center [1214, 199] width 449 height 28
copy div "1631902580"
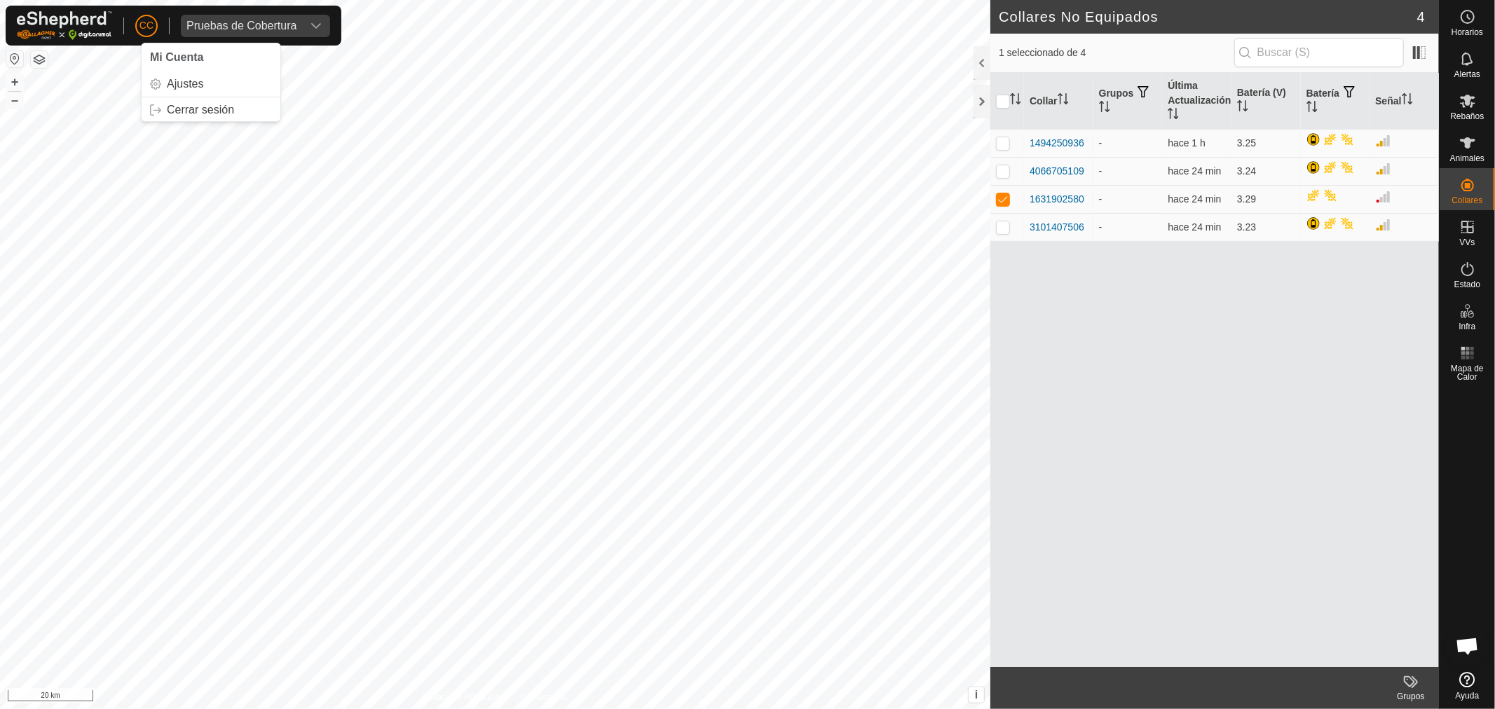
click at [135, 21] on p-avatar "CC" at bounding box center [146, 26] width 22 height 22
click at [180, 111] on link "Cerrar sesión" at bounding box center [211, 110] width 139 height 22
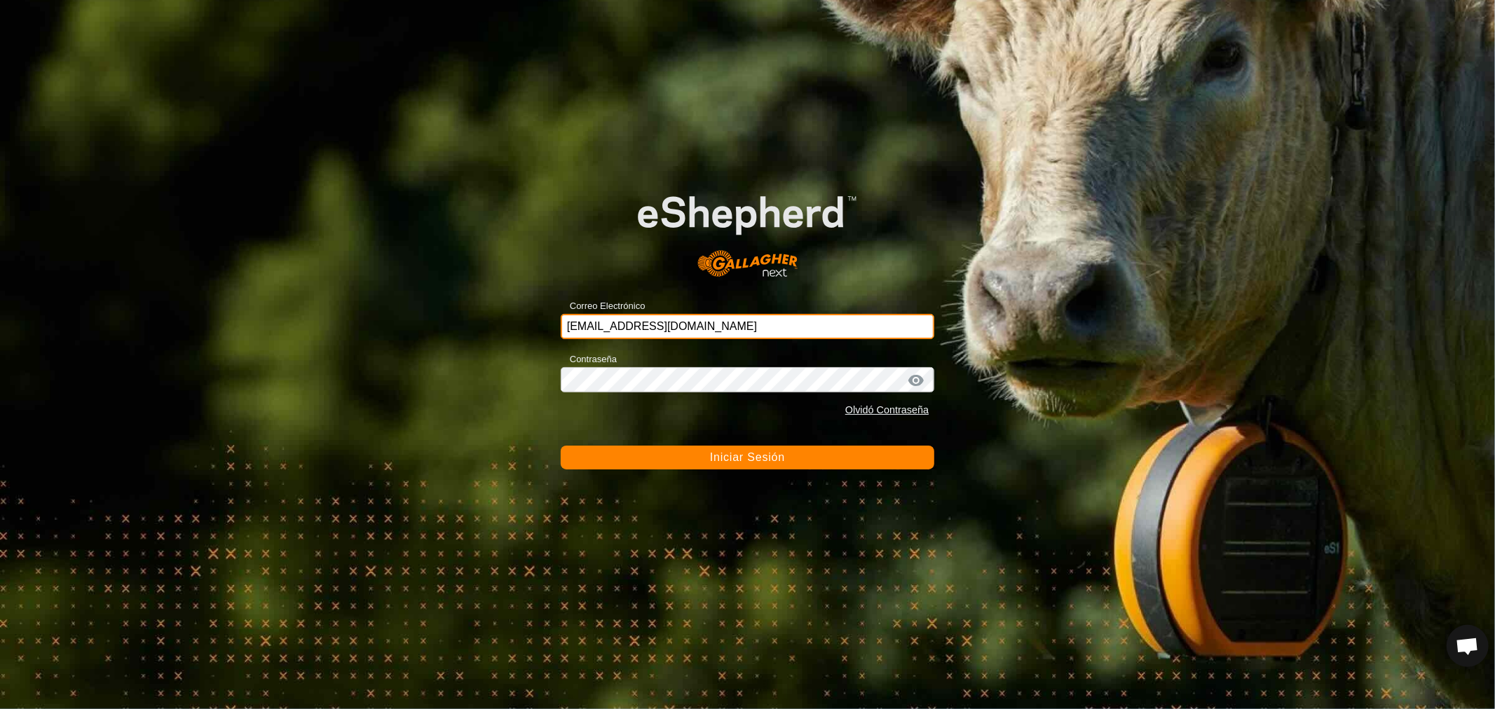
click at [726, 319] on input "[EMAIL_ADDRESS][DOMAIN_NAME]" at bounding box center [748, 326] width 374 height 25
type input "s"
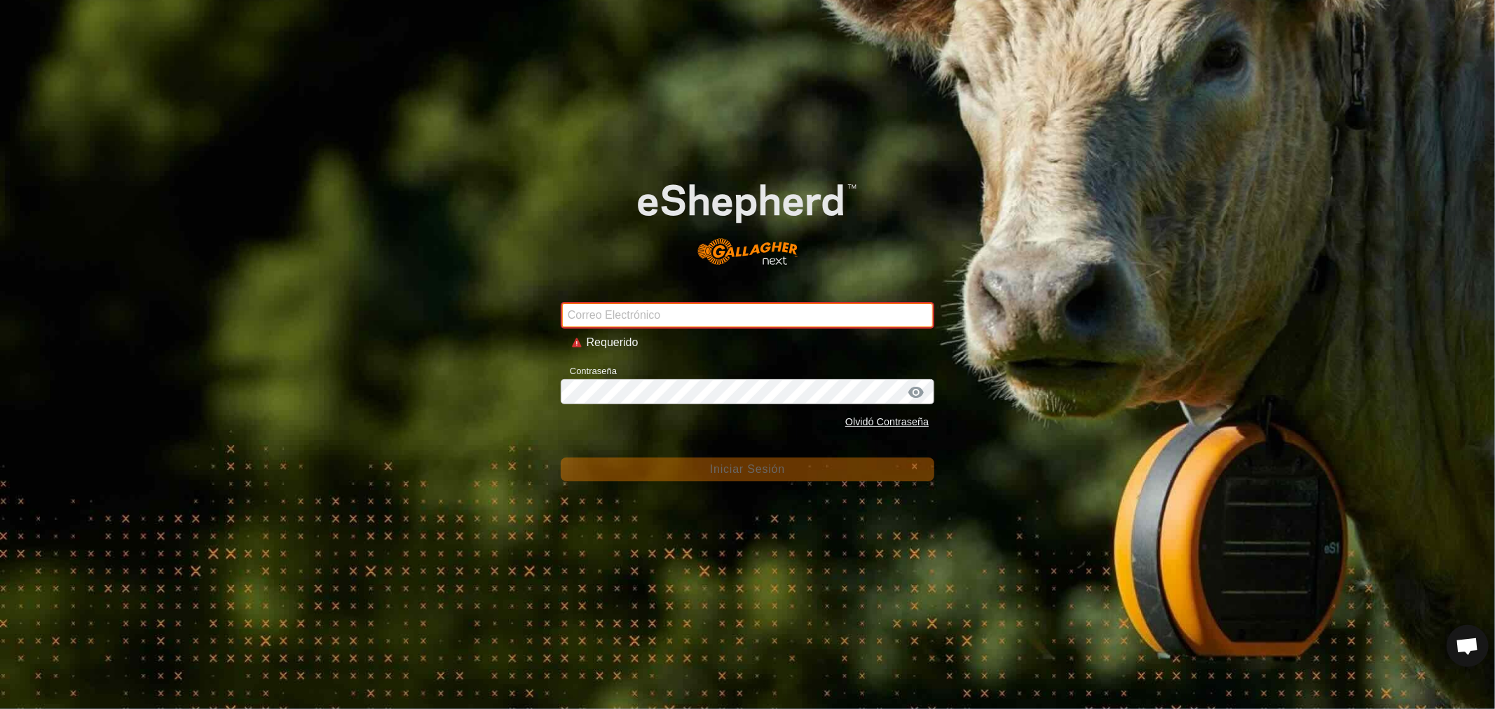
paste input "[EMAIL_ADDRESS][PERSON_NAME][DOMAIN_NAME]"
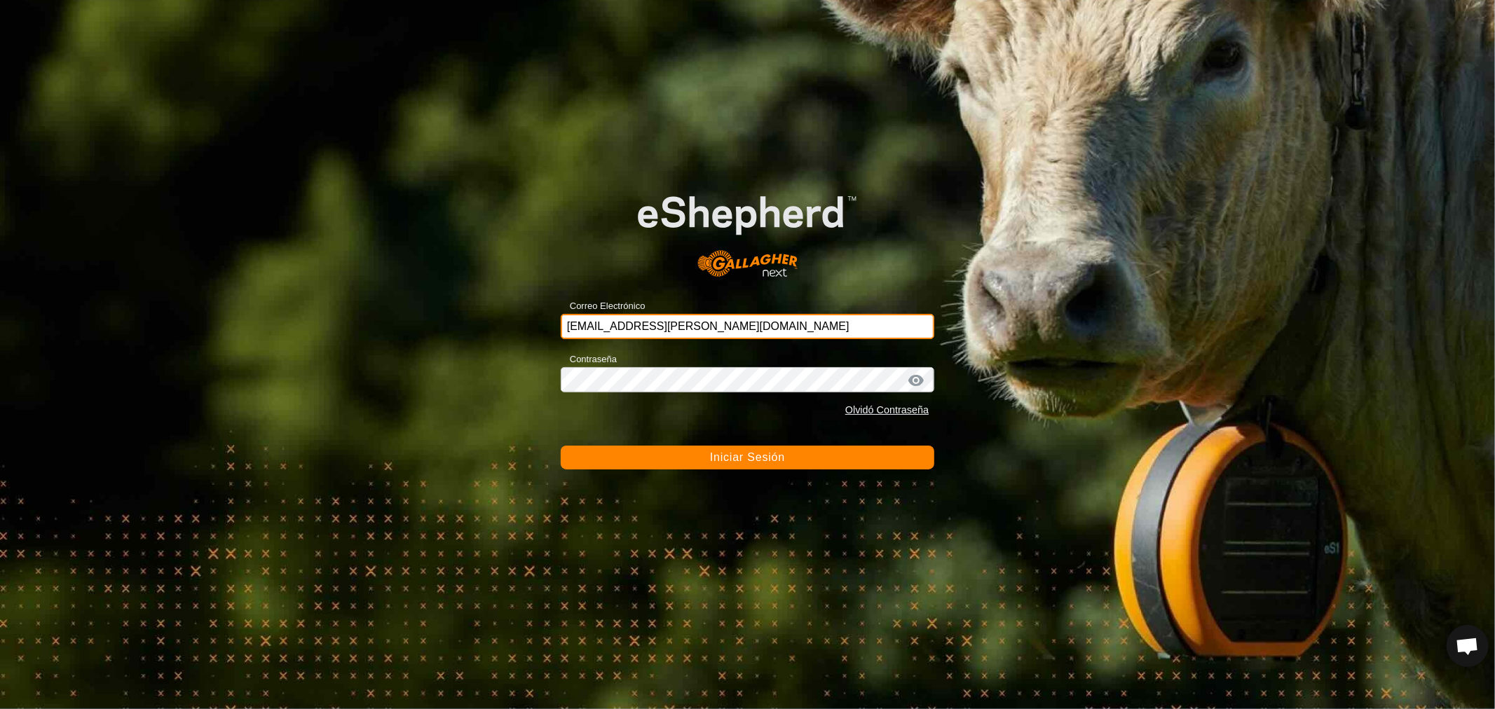
type input "[EMAIL_ADDRESS][PERSON_NAME][DOMAIN_NAME]"
click at [917, 374] on div at bounding box center [915, 381] width 21 height 14
click at [916, 374] on div at bounding box center [915, 381] width 21 height 14
click at [711, 460] on span "Iniciar Sesión" at bounding box center [747, 457] width 75 height 12
